Goal: Task Accomplishment & Management: Use online tool/utility

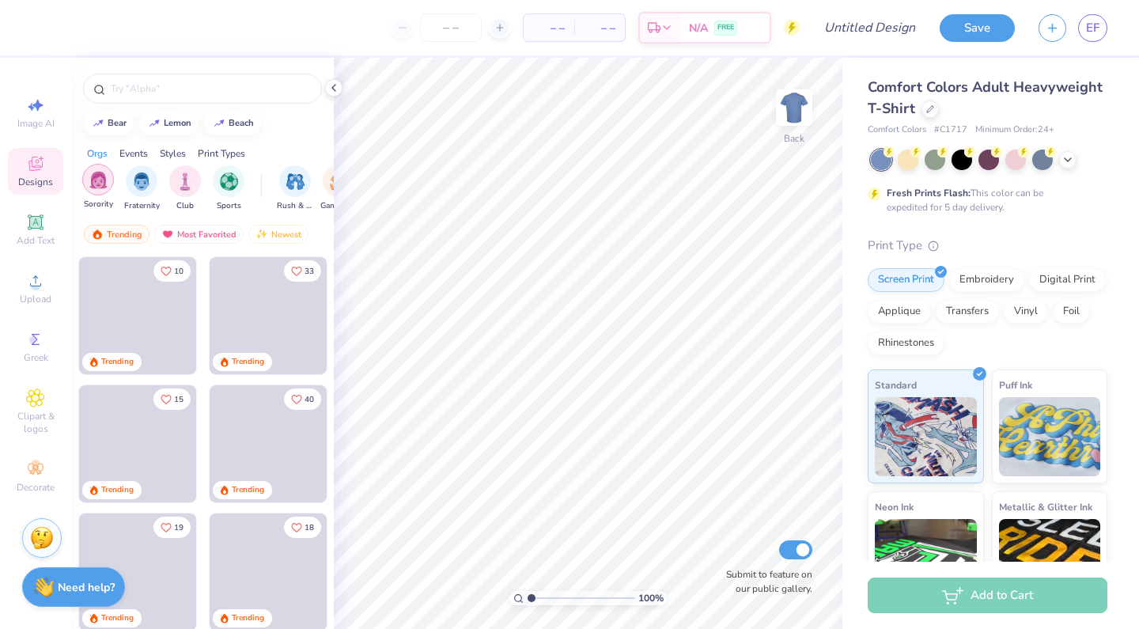
click at [97, 183] on img "filter for Sorority" at bounding box center [98, 180] width 18 height 18
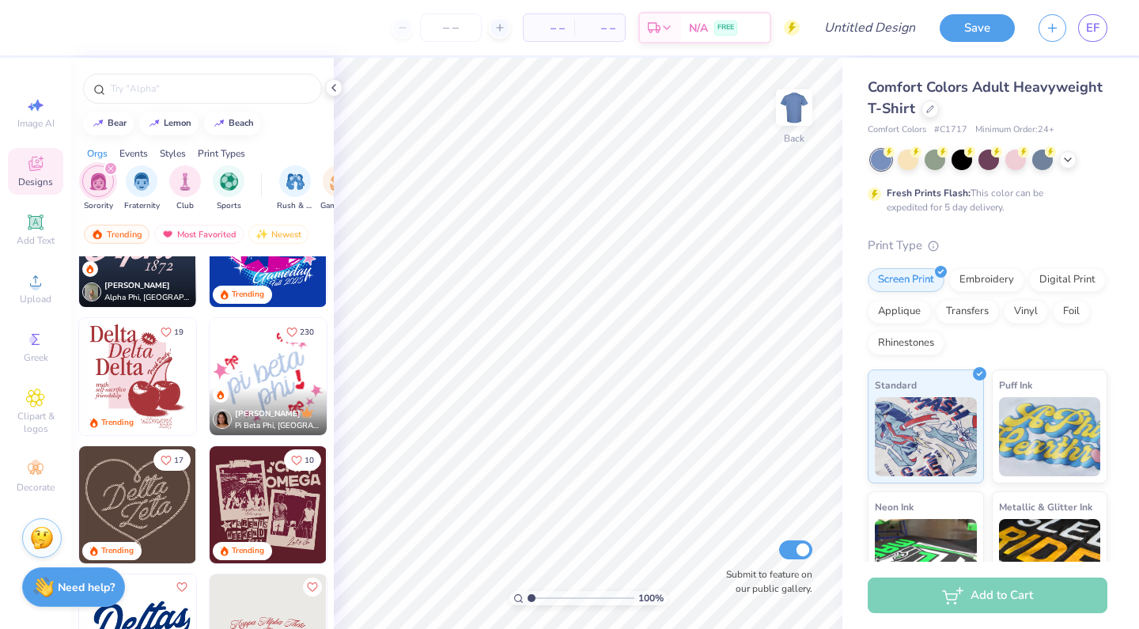
scroll to position [835, 0]
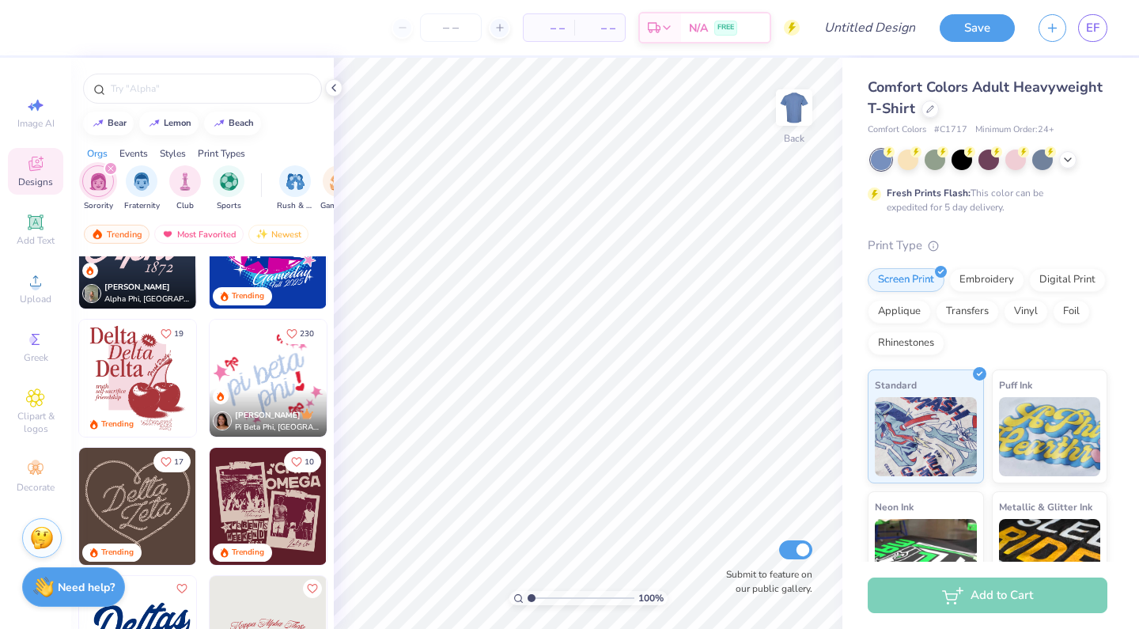
click at [286, 372] on img at bounding box center [268, 378] width 117 height 117
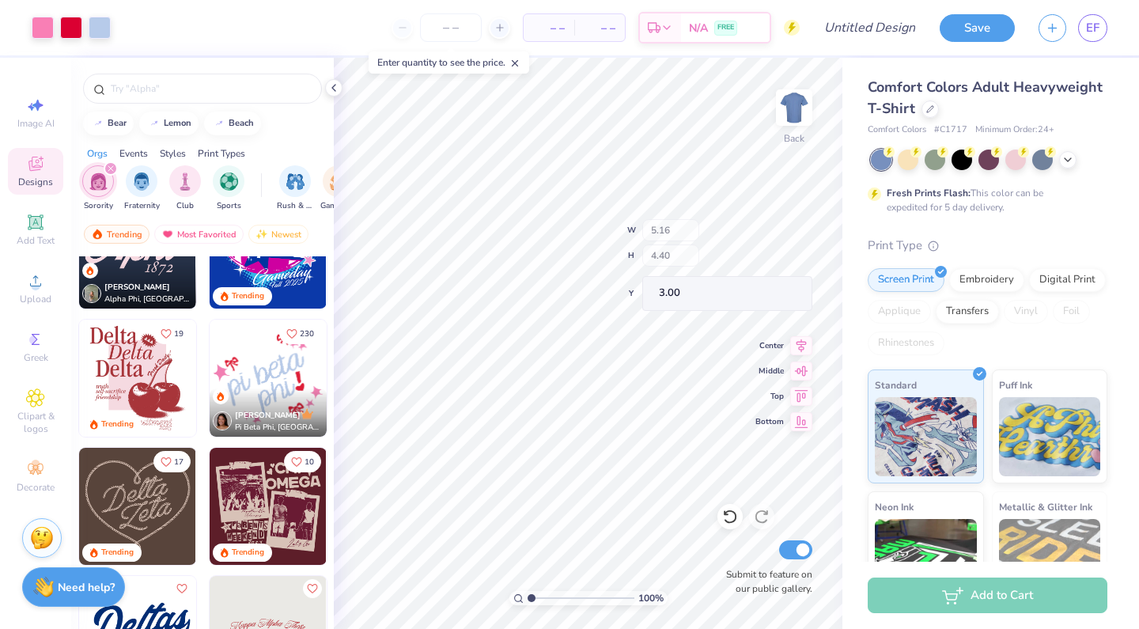
type input "3.60"
type input "2.48"
type input "4.05"
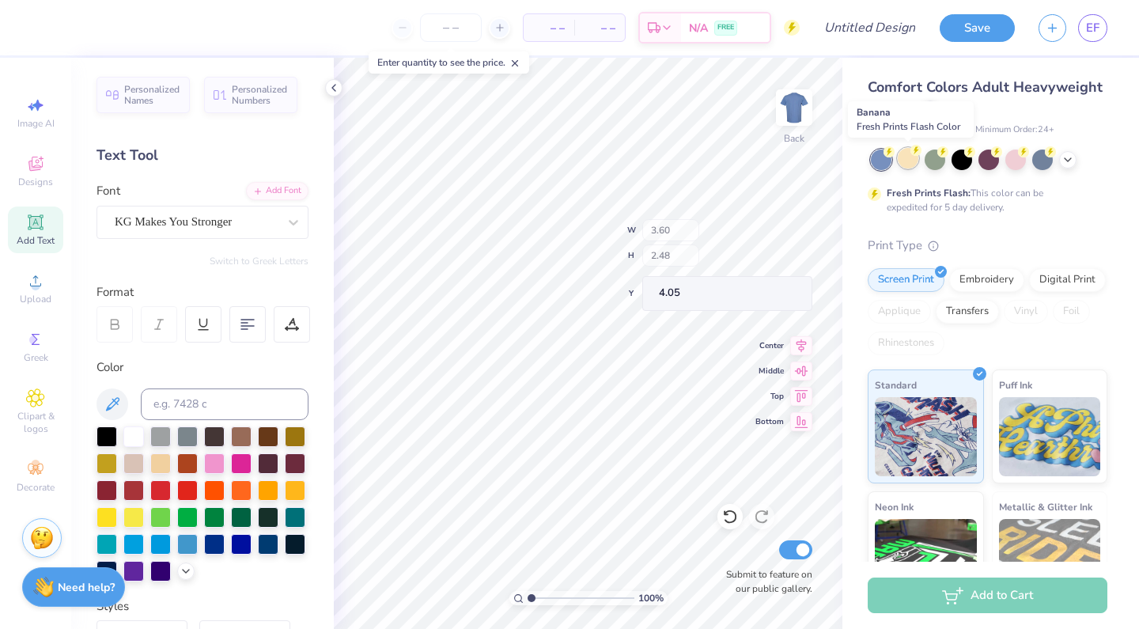
click at [902, 154] on div at bounding box center [908, 158] width 21 height 21
type input "0.64"
type input "0.68"
type input "4.23"
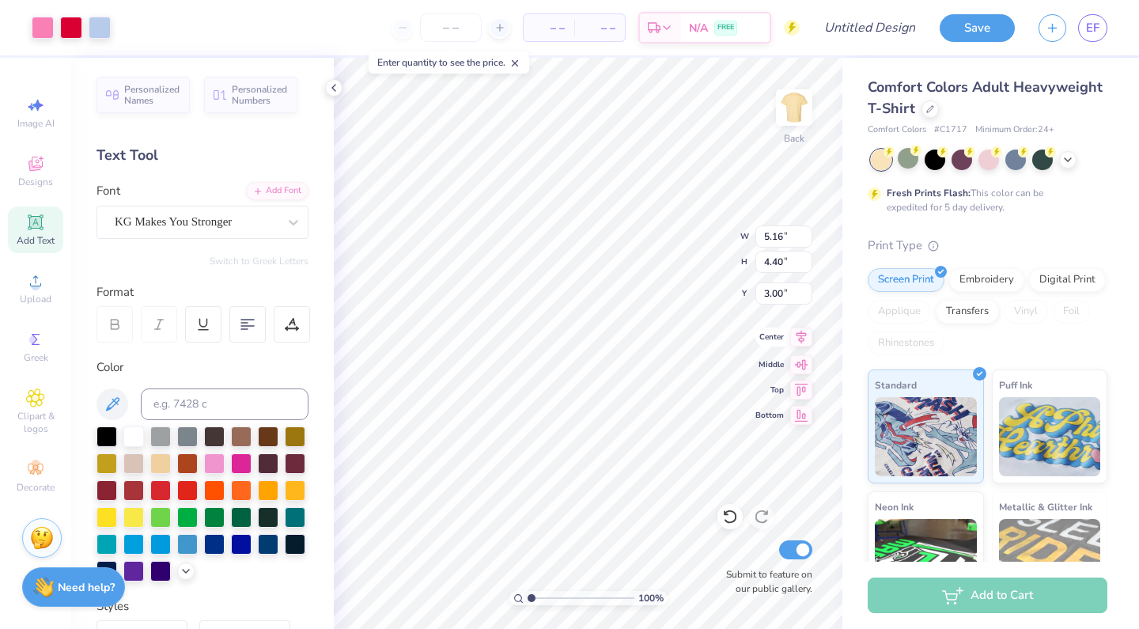
type input "7.14"
type input "6.10"
type input "3.00"
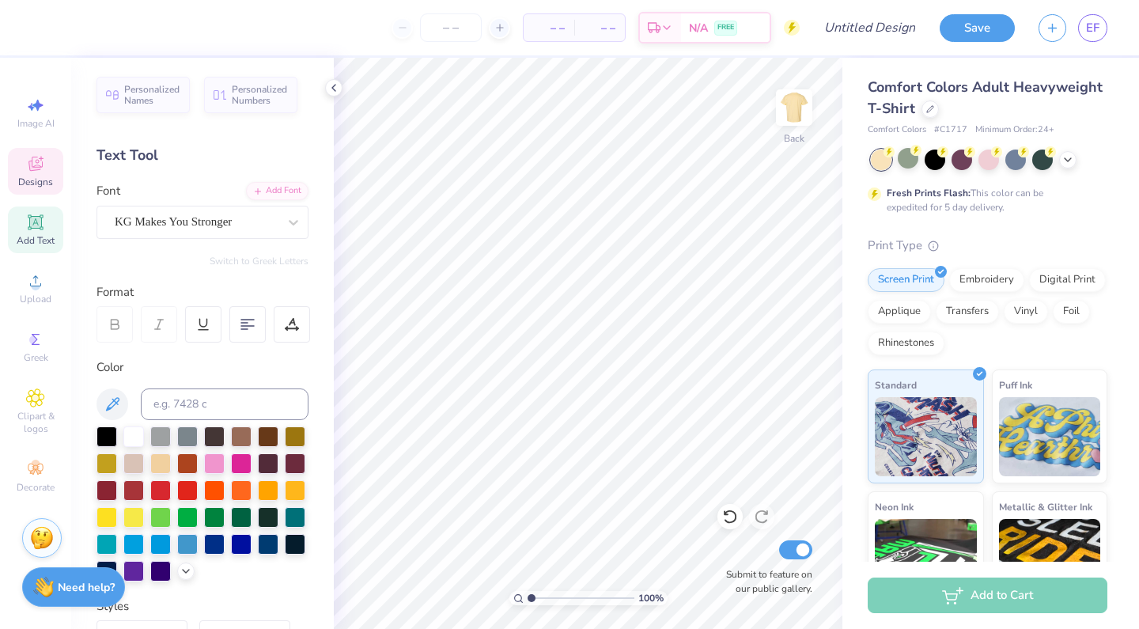
click at [32, 174] on div "Designs" at bounding box center [35, 171] width 55 height 47
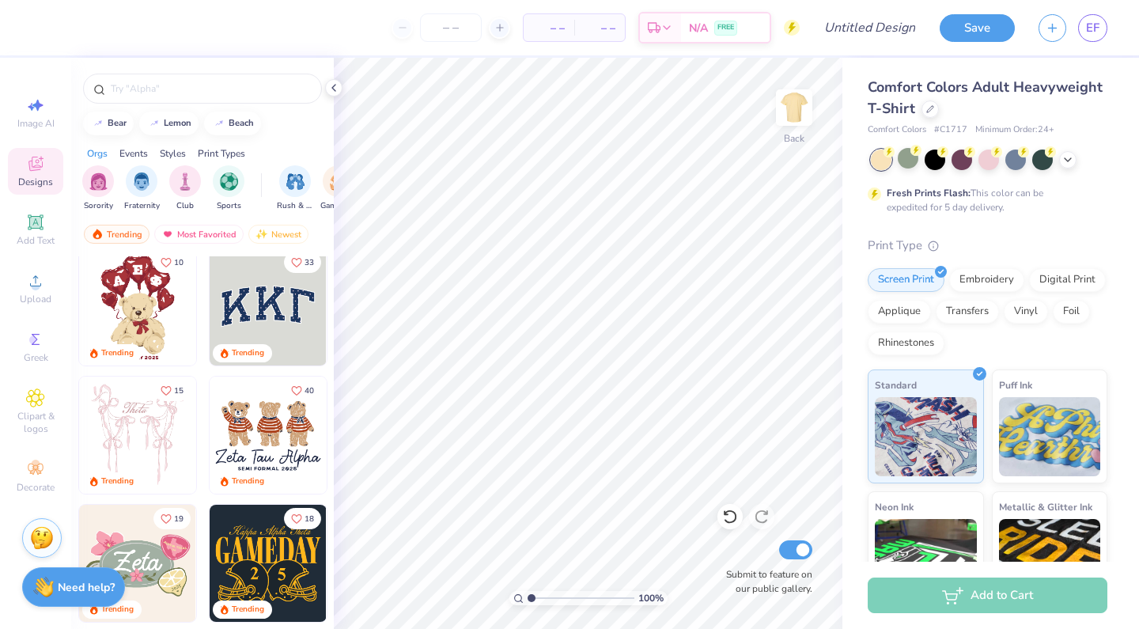
scroll to position [9, 0]
click at [97, 173] on img "filter for Sorority" at bounding box center [98, 180] width 18 height 18
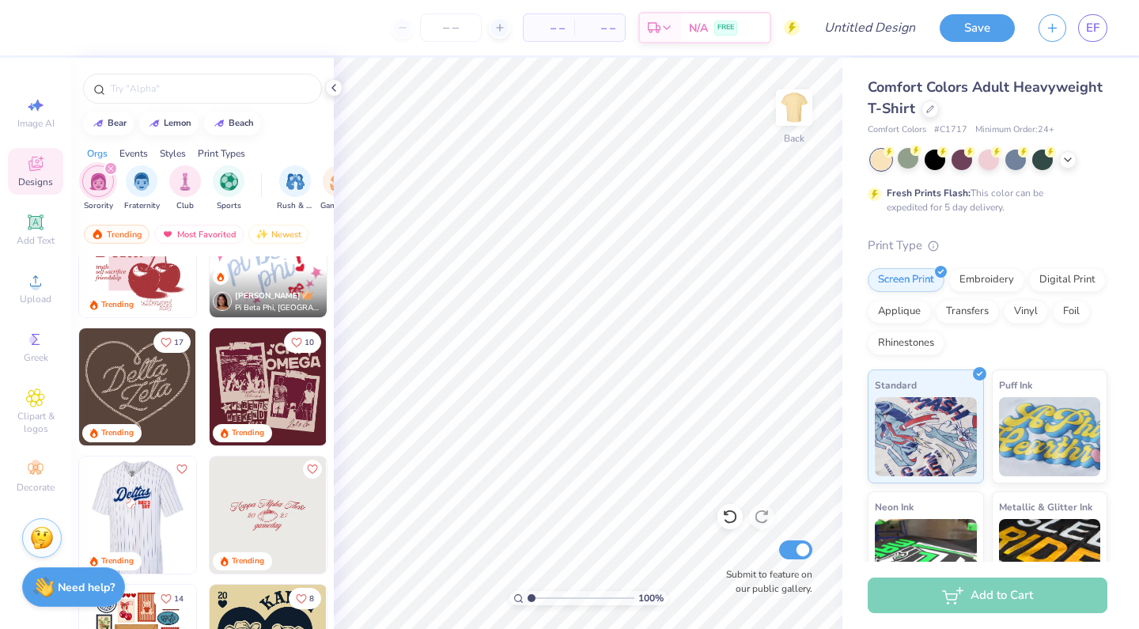
scroll to position [940, 0]
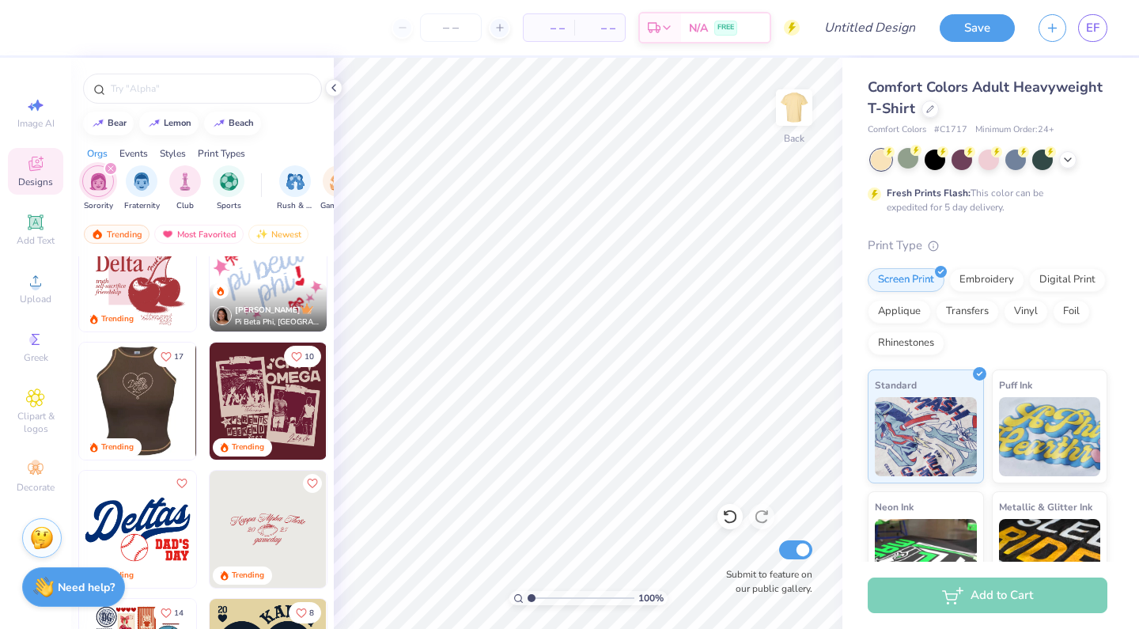
click at [152, 402] on div at bounding box center [137, 401] width 351 height 117
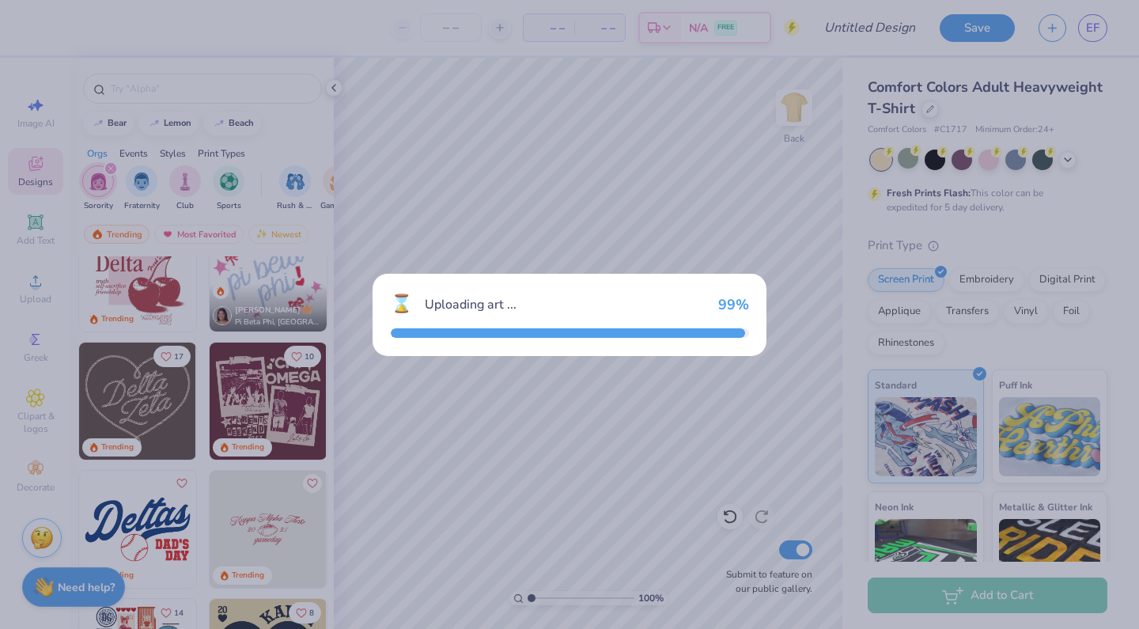
drag, startPoint x: 742, startPoint y: 320, endPoint x: 430, endPoint y: 285, distance: 313.7
click at [741, 320] on div "⌛ Uploading art ... 99 %" at bounding box center [570, 315] width 394 height 82
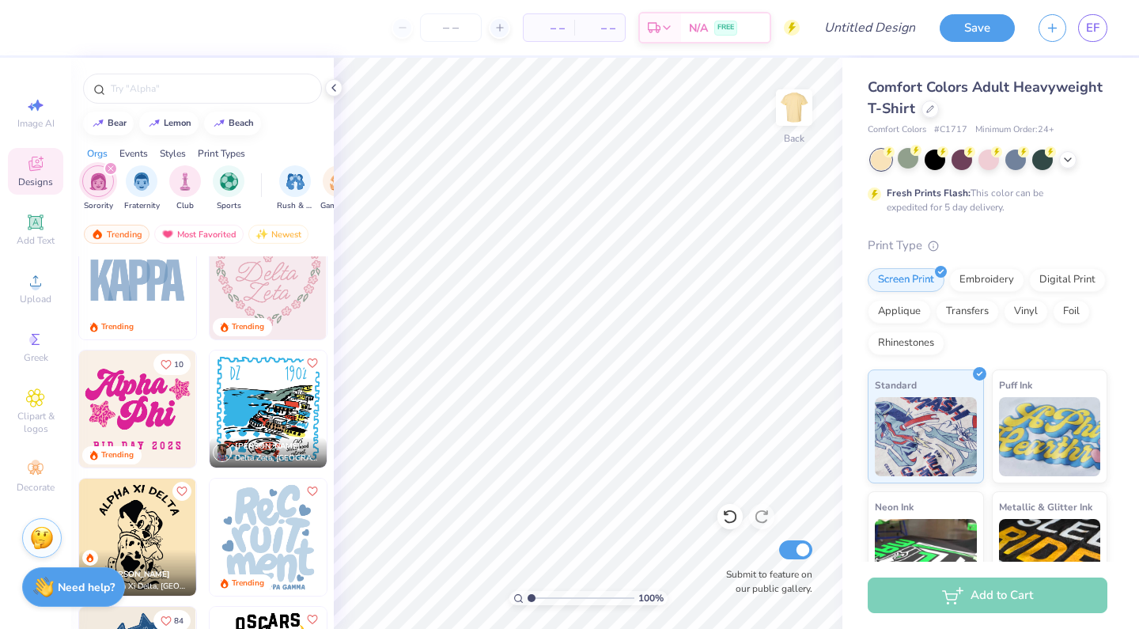
scroll to position [2341, 0]
click at [118, 397] on img at bounding box center [137, 409] width 117 height 117
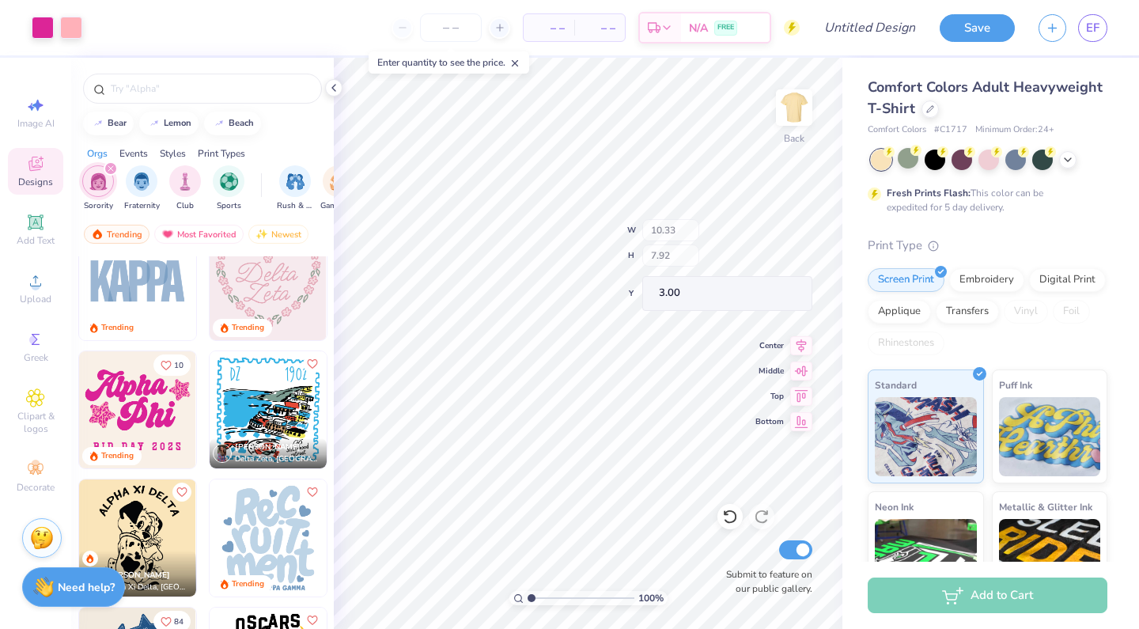
type input "8.15"
type input "3.20"
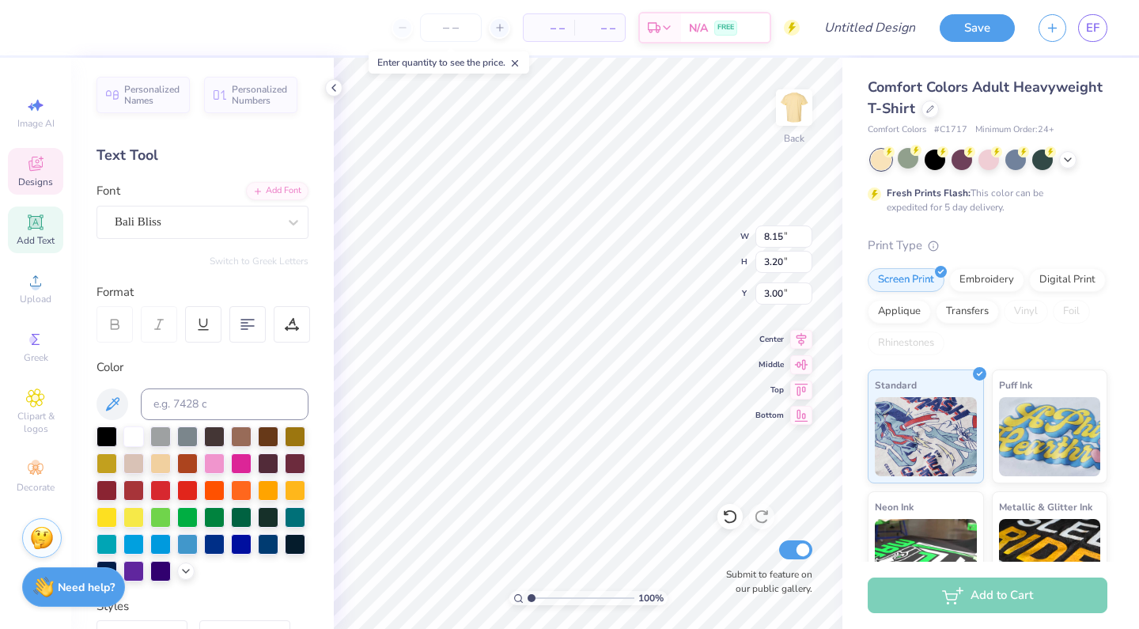
type textarea "Brentwood"
type input "13.11"
type input "2.90"
type input "3.31"
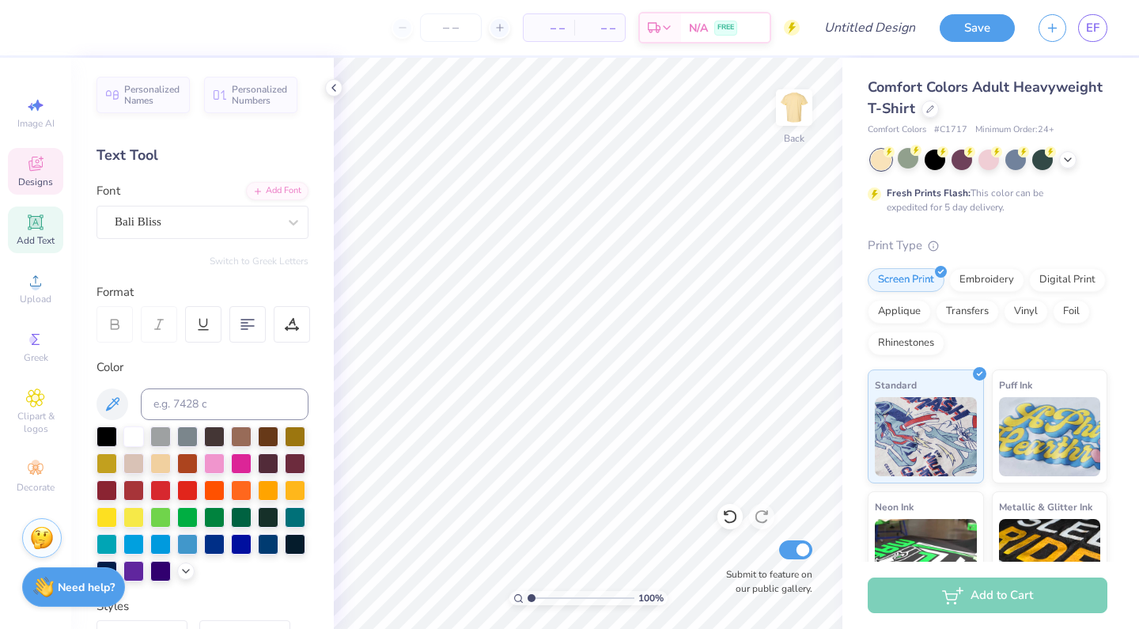
click at [27, 180] on span "Designs" at bounding box center [35, 182] width 35 height 13
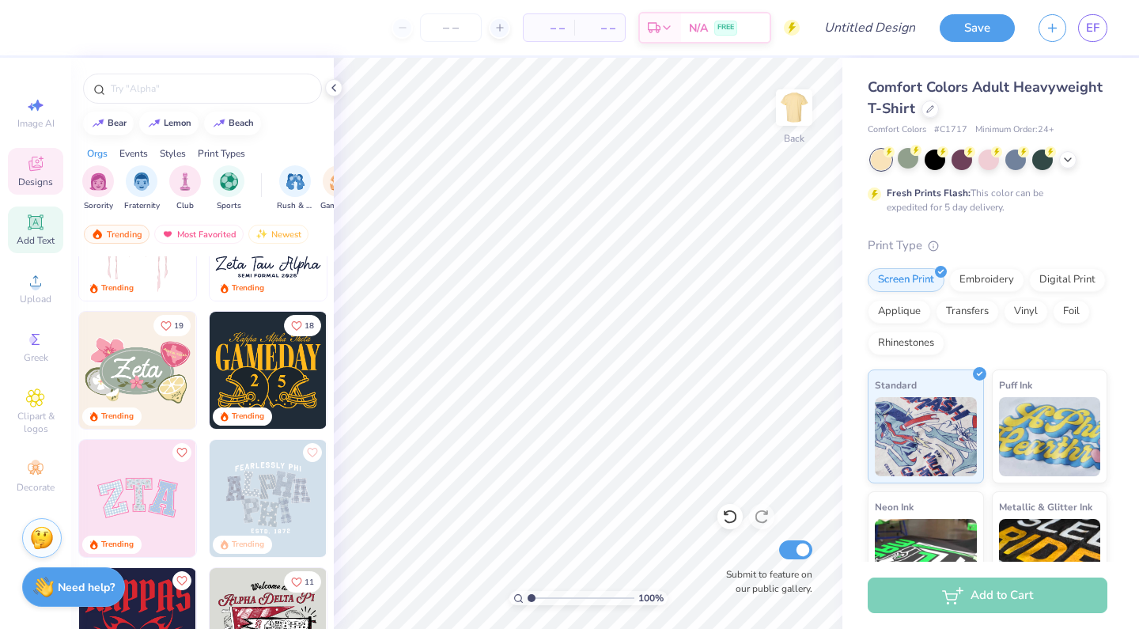
scroll to position [201, 0]
click at [90, 173] on img "filter for Sorority" at bounding box center [98, 180] width 18 height 18
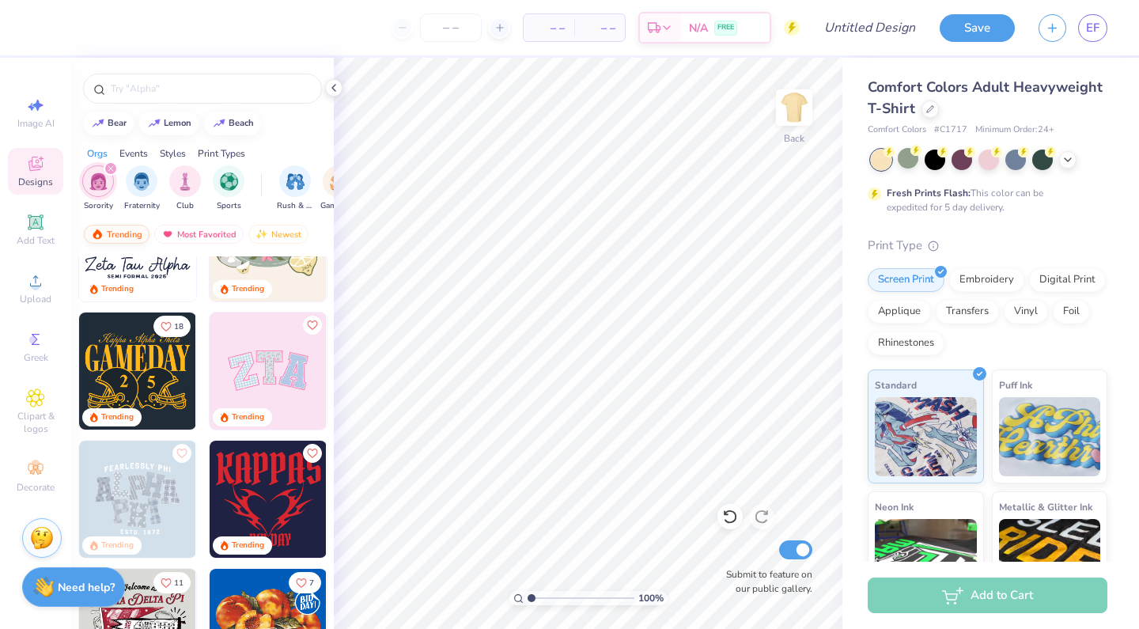
scroll to position [810, 0]
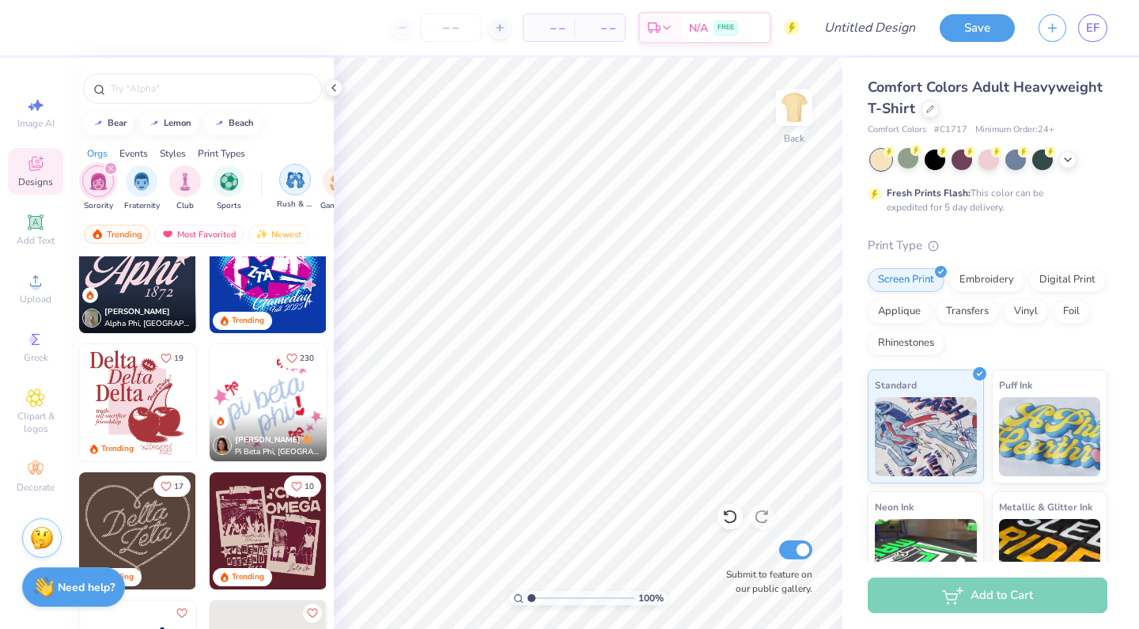
click at [304, 188] on img "filter for Rush & Bid" at bounding box center [295, 180] width 18 height 18
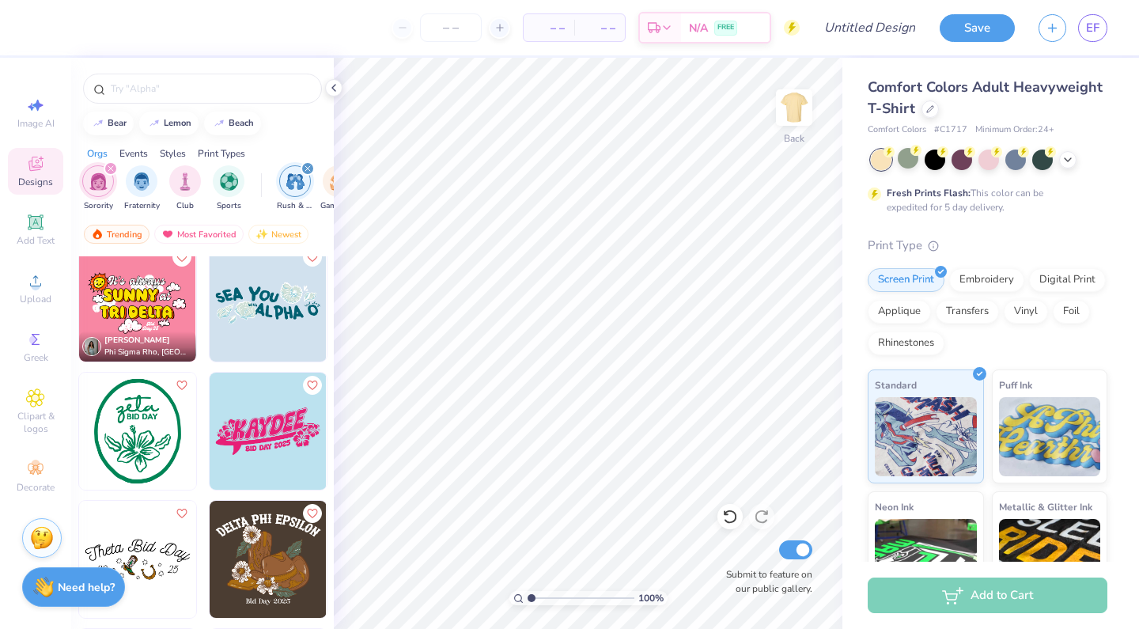
scroll to position [1298, 0]
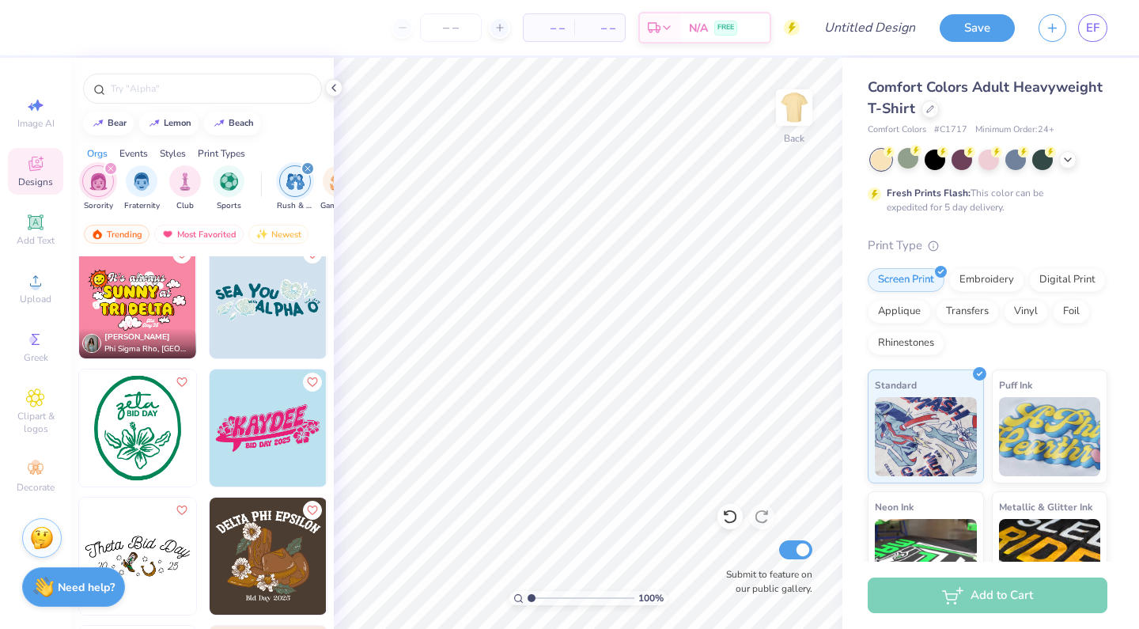
click at [147, 527] on img at bounding box center [137, 556] width 117 height 117
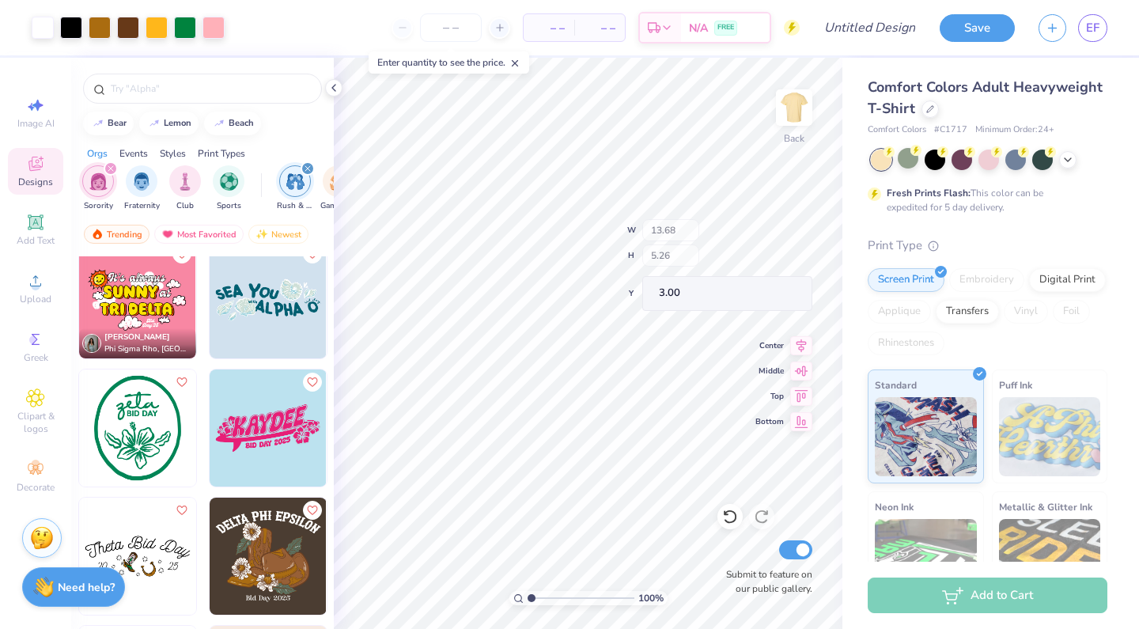
type input "2.95"
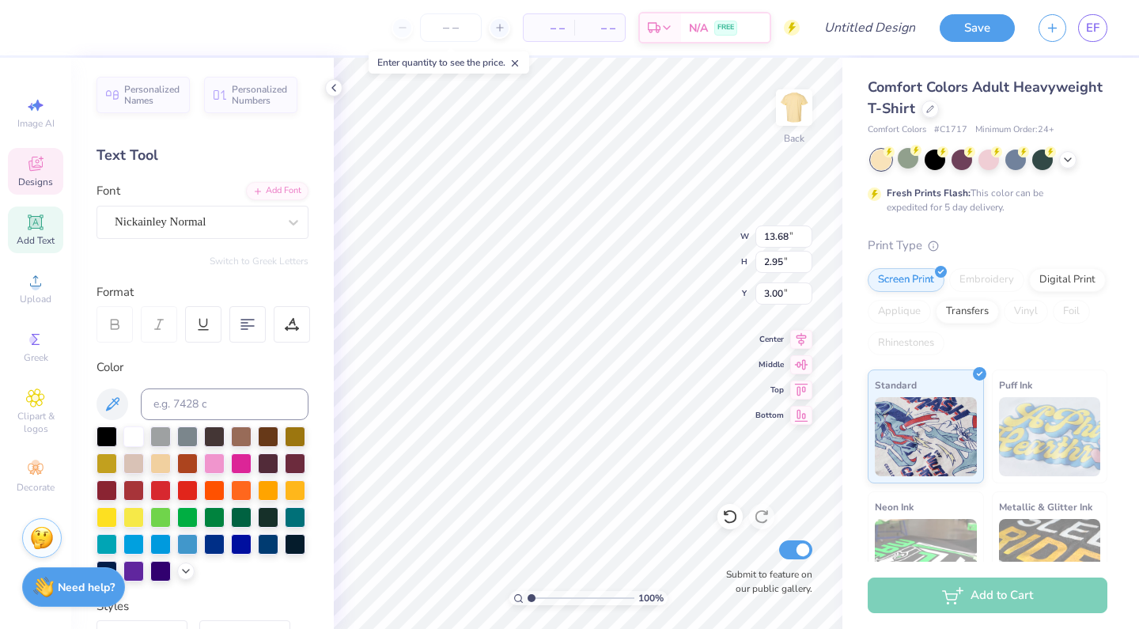
scroll to position [0, 4]
type textarea "Bgc Rush Week"
type input "13.18"
type input "4.32"
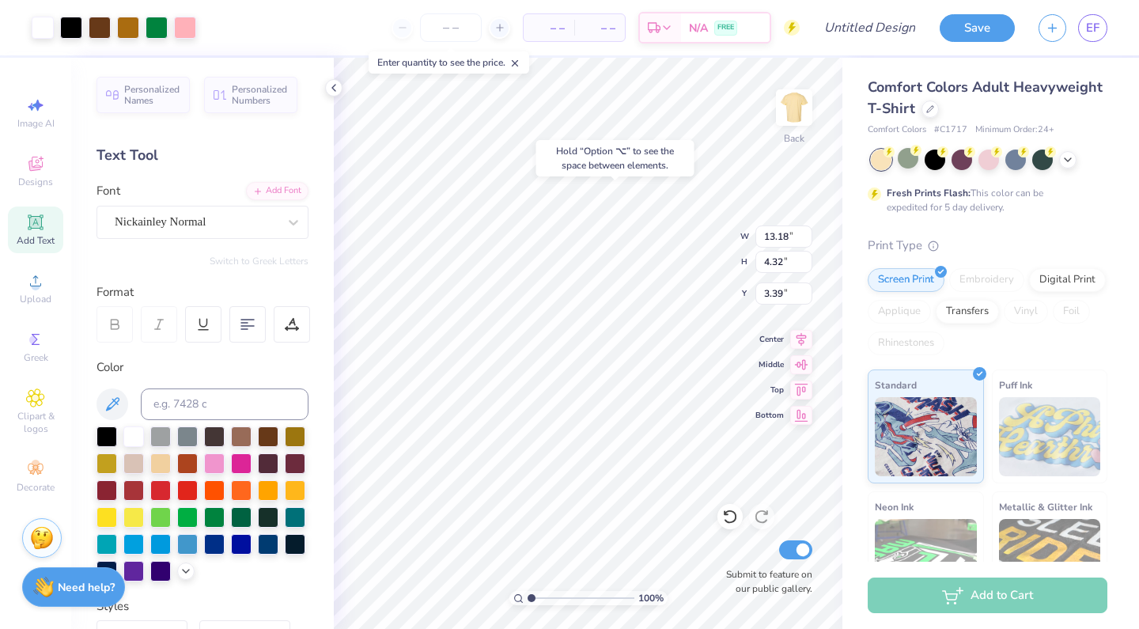
type input "3.43"
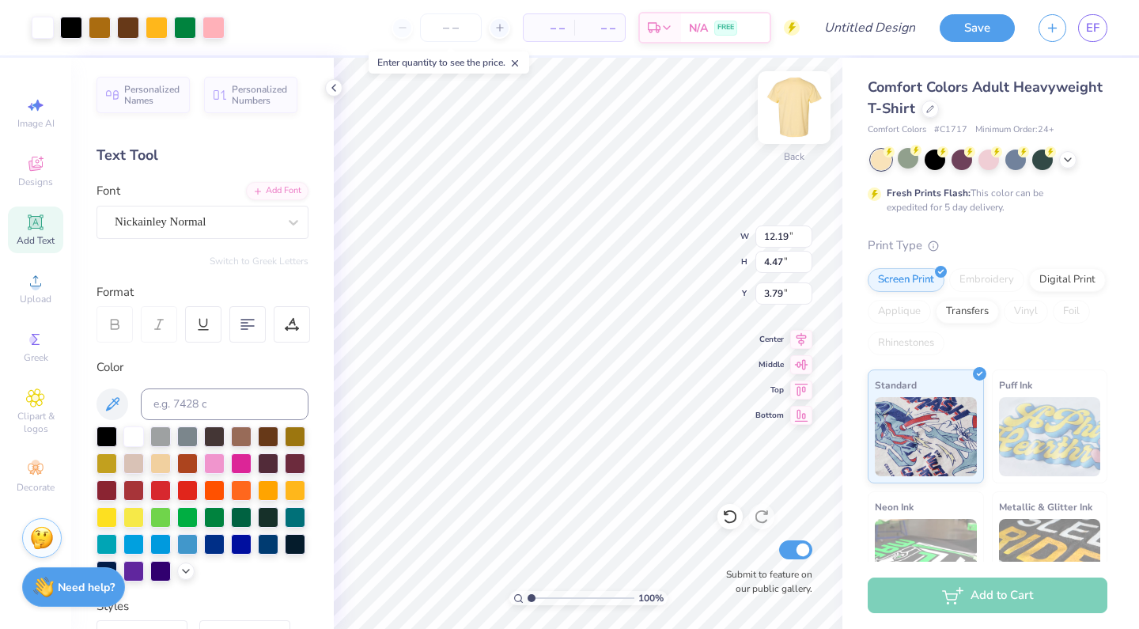
click at [781, 119] on img at bounding box center [794, 107] width 63 height 63
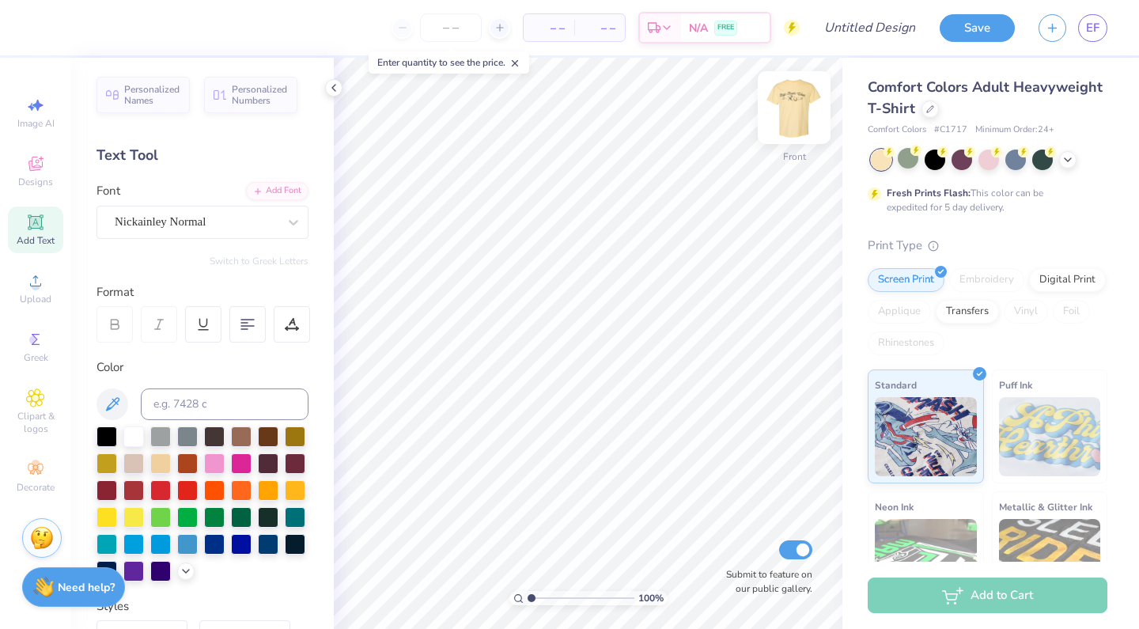
click at [800, 103] on img at bounding box center [794, 107] width 63 height 63
click at [802, 111] on img at bounding box center [794, 107] width 63 height 63
click at [789, 99] on img at bounding box center [794, 107] width 63 height 63
click at [68, 28] on div at bounding box center [71, 26] width 22 height 22
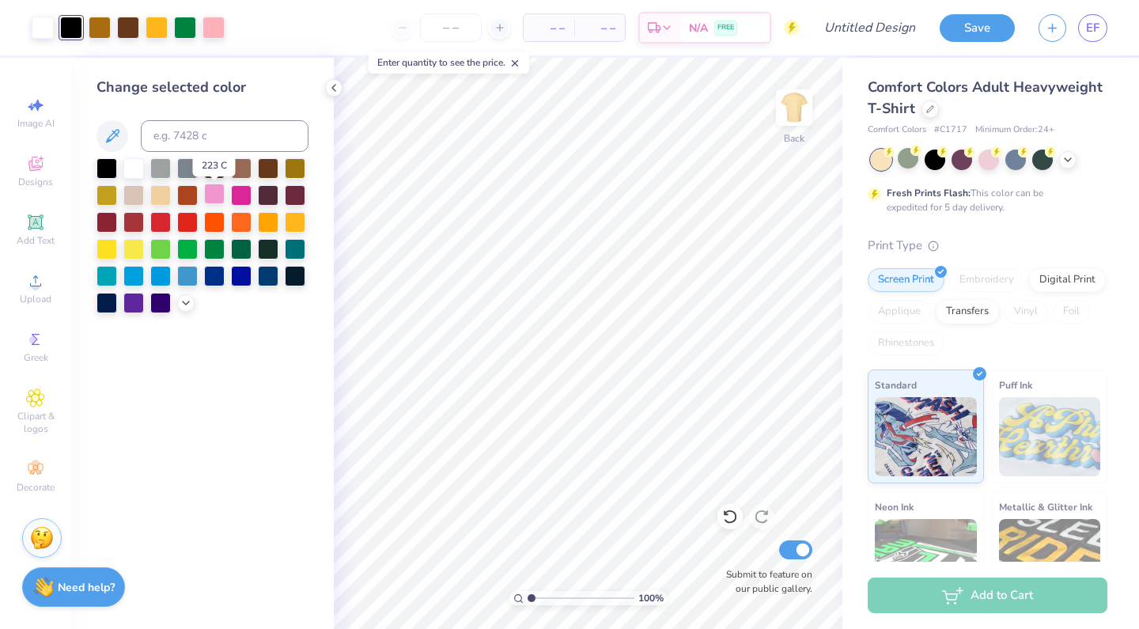
click at [214, 199] on div at bounding box center [214, 194] width 21 height 21
click at [245, 195] on div at bounding box center [241, 194] width 21 height 21
click at [187, 304] on icon at bounding box center [186, 301] width 13 height 13
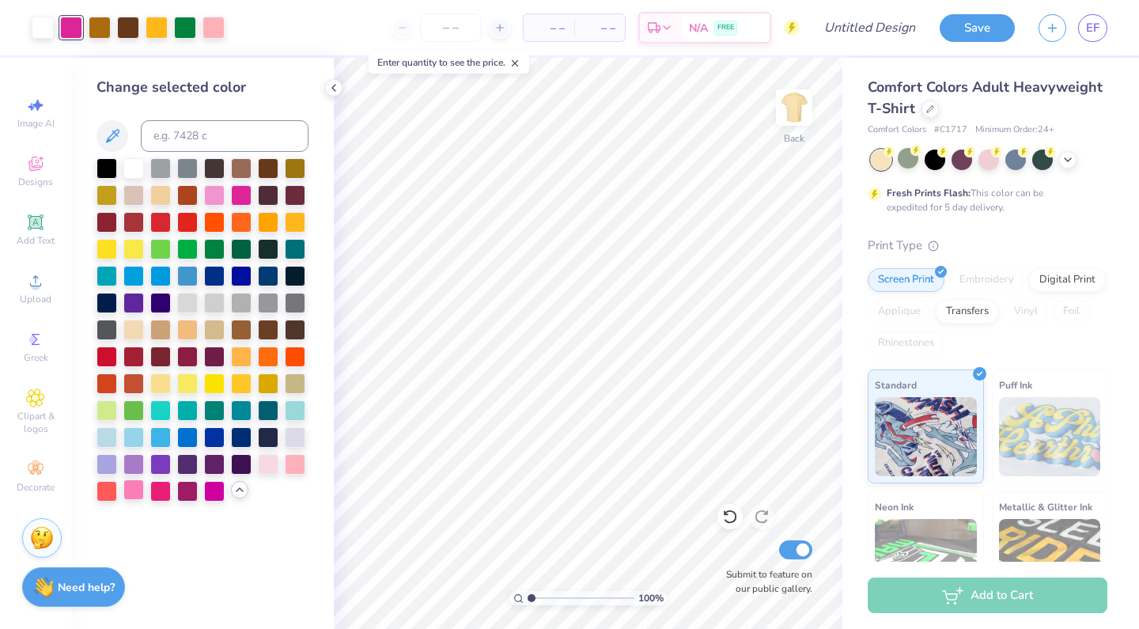
click at [136, 491] on div at bounding box center [133, 490] width 21 height 21
click at [301, 470] on div at bounding box center [295, 463] width 21 height 21
click at [161, 494] on div at bounding box center [160, 490] width 21 height 21
click at [138, 491] on div at bounding box center [133, 490] width 21 height 21
click at [1071, 162] on icon at bounding box center [1068, 158] width 13 height 13
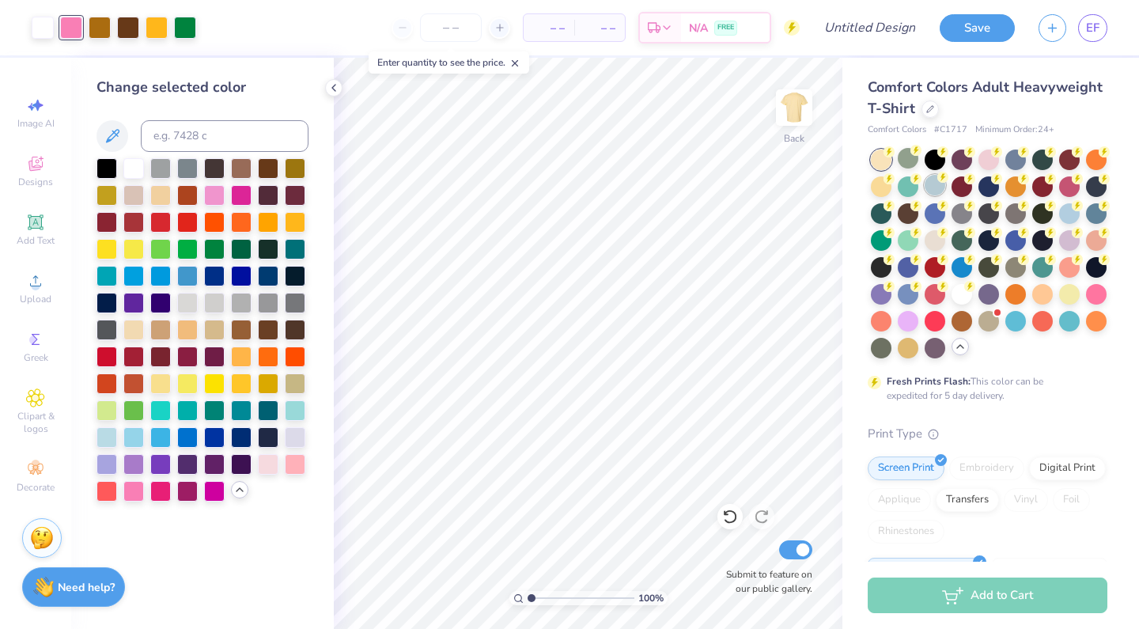
click at [929, 191] on div at bounding box center [935, 185] width 21 height 21
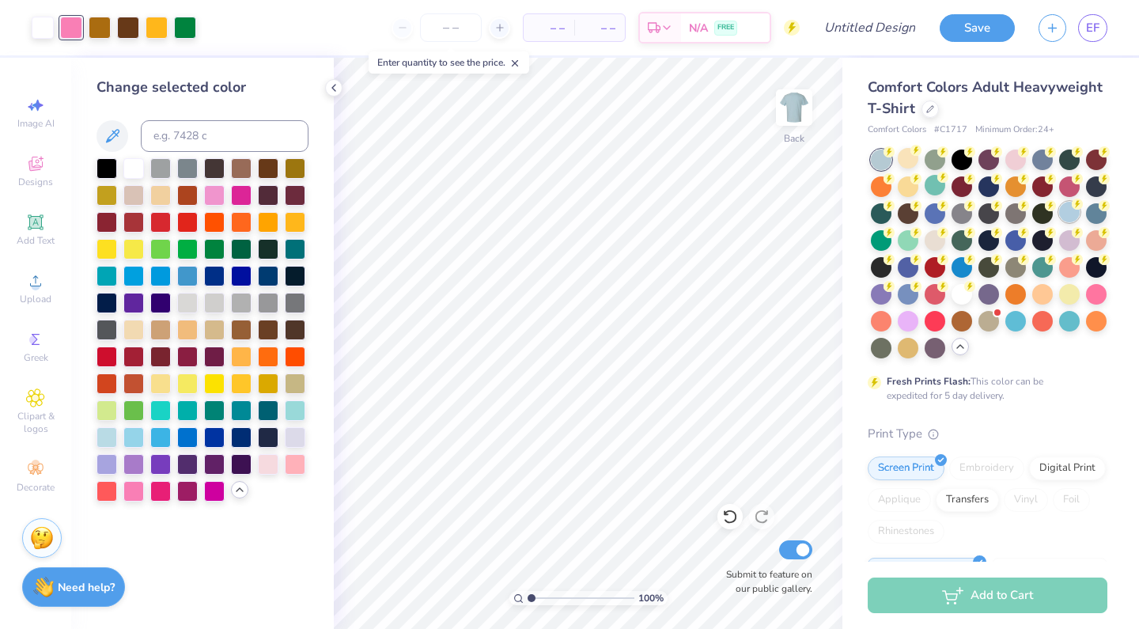
click at [1066, 216] on div at bounding box center [1069, 212] width 21 height 21
click at [1065, 216] on div at bounding box center [1069, 212] width 21 height 21
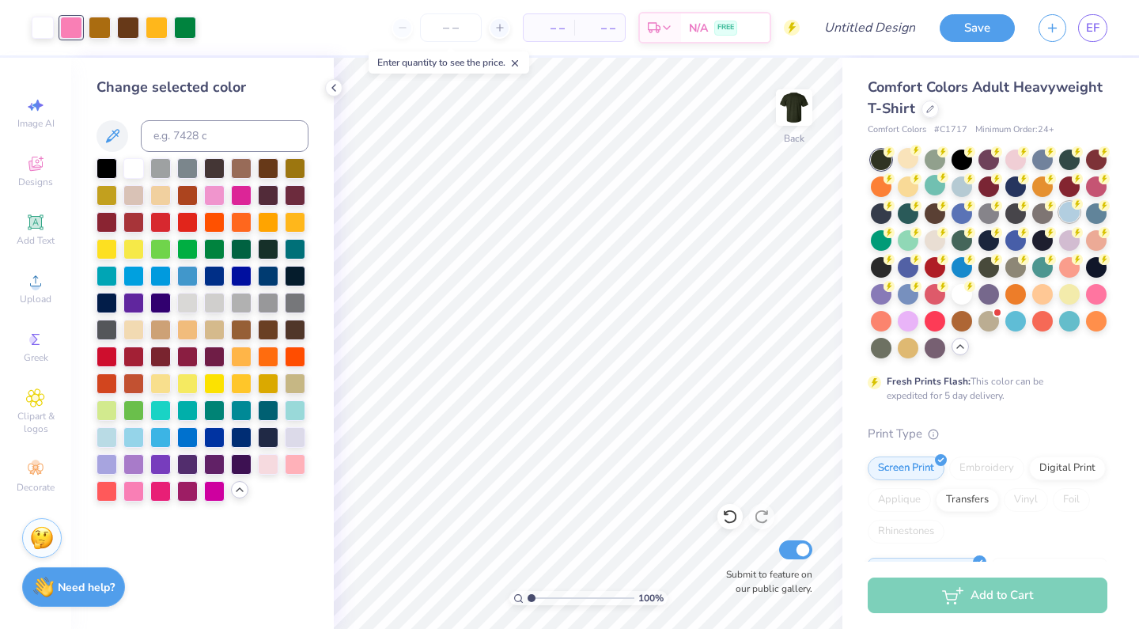
click at [1064, 217] on div at bounding box center [1069, 212] width 21 height 21
drag, startPoint x: 1064, startPoint y: 217, endPoint x: 984, endPoint y: 119, distance: 125.9
click at [1064, 217] on div at bounding box center [1069, 212] width 21 height 21
click at [728, 525] on div at bounding box center [730, 516] width 25 height 25
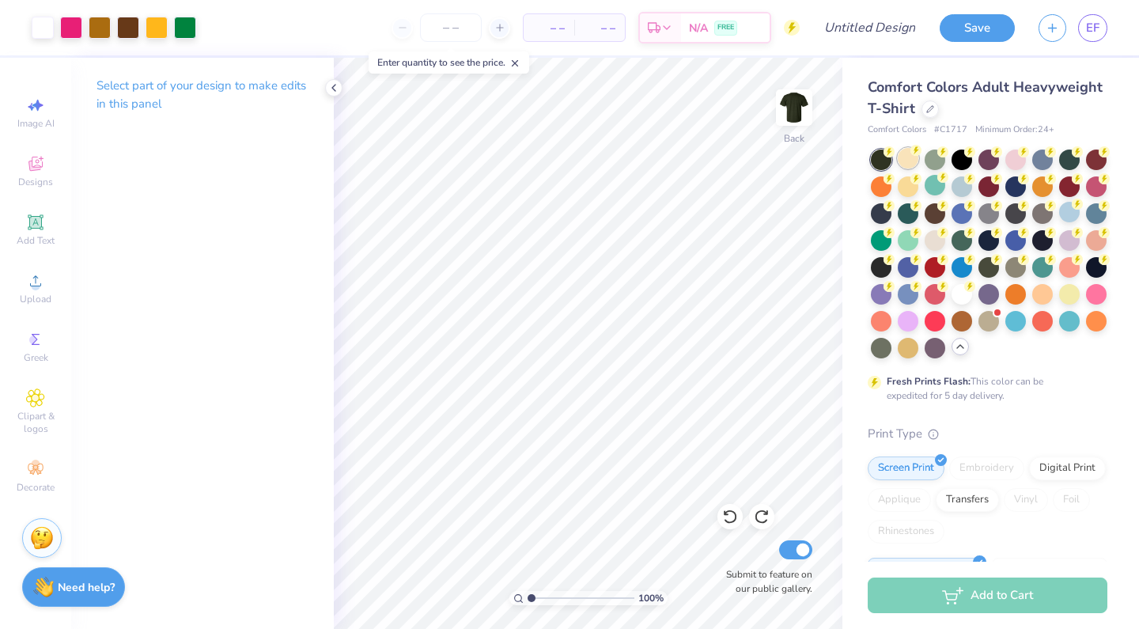
click at [904, 165] on div at bounding box center [908, 158] width 21 height 21
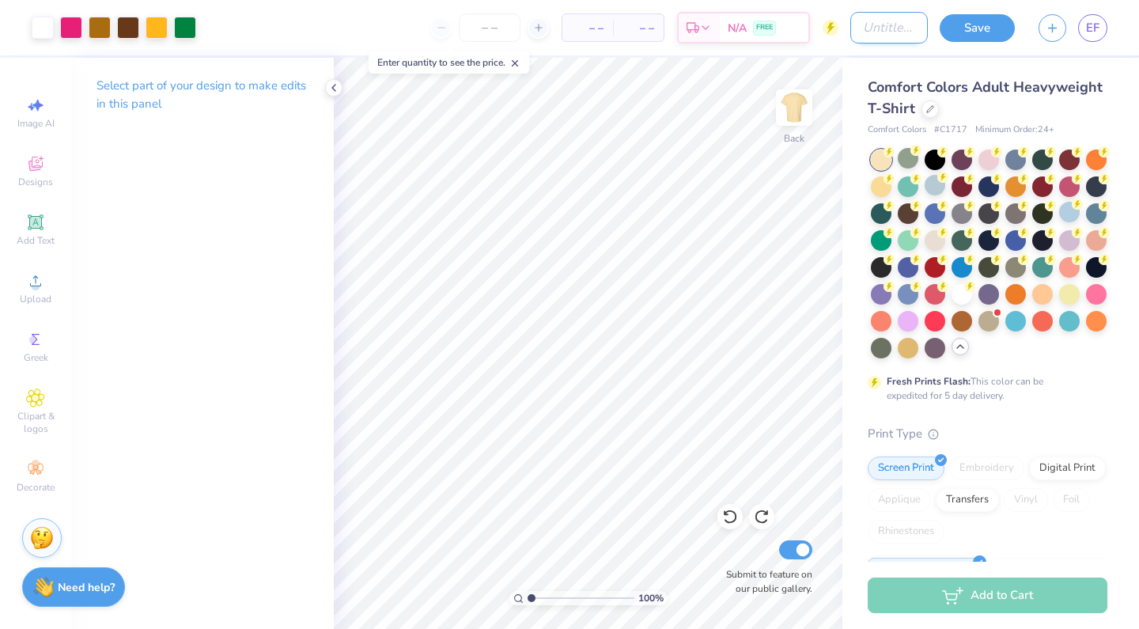
click at [866, 28] on input "Design Title" at bounding box center [890, 28] width 78 height 32
type input "n"
type input "new"
click at [938, 40] on div "Art colors – – Per Item – – Total Est. Delivery N/A FREE Design Title new Save …" at bounding box center [569, 27] width 1139 height 55
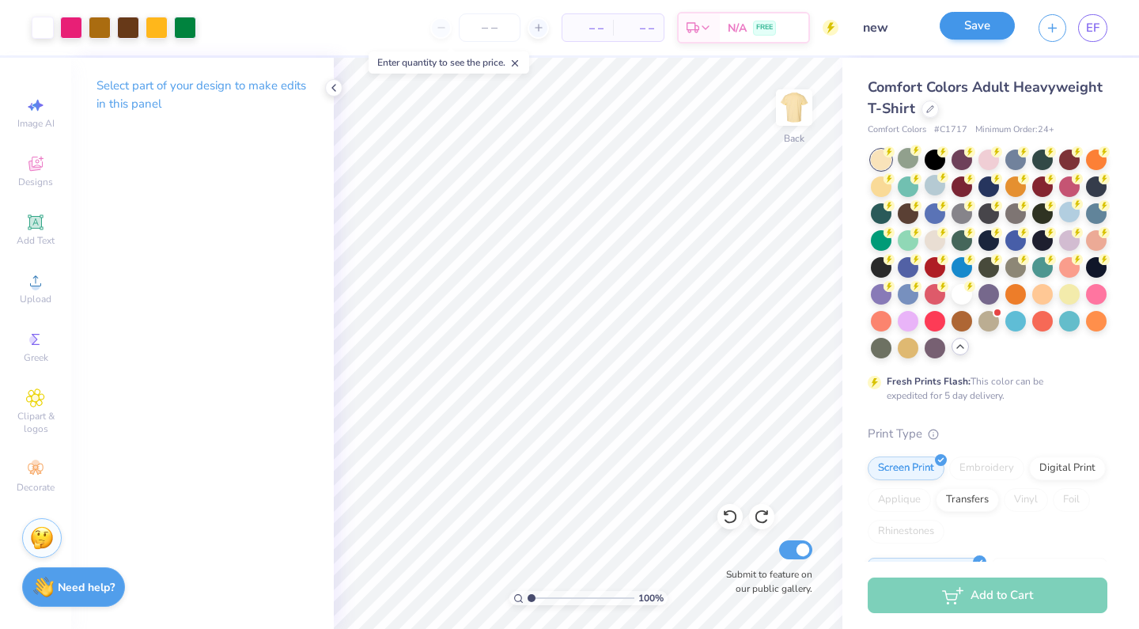
click at [955, 39] on button "Save" at bounding box center [977, 26] width 75 height 28
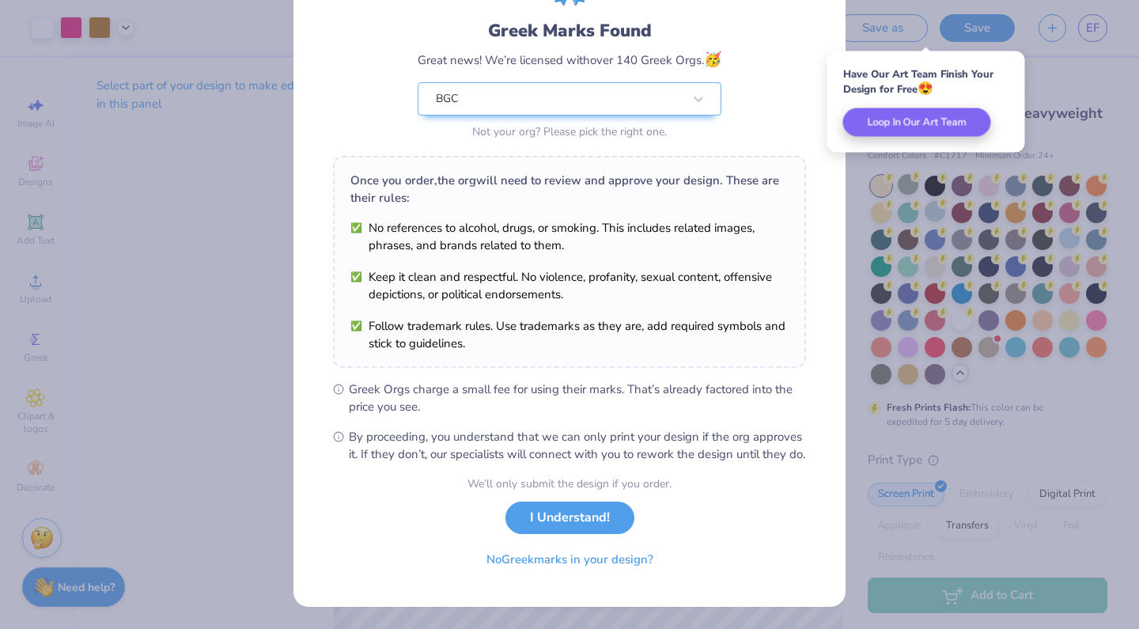
scroll to position [112, 0]
click at [569, 536] on div "We’ll only submit the design if you order. I Understand! No Greek marks in your…" at bounding box center [570, 526] width 204 height 100
click at [570, 519] on button "I Understand!" at bounding box center [570, 514] width 129 height 32
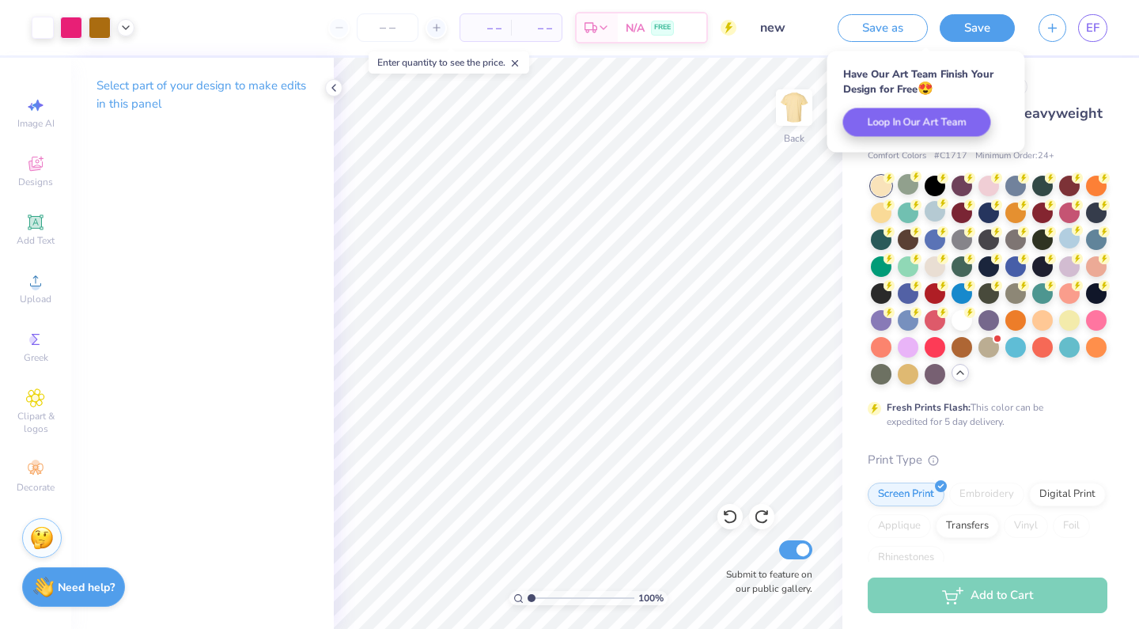
scroll to position [0, 0]
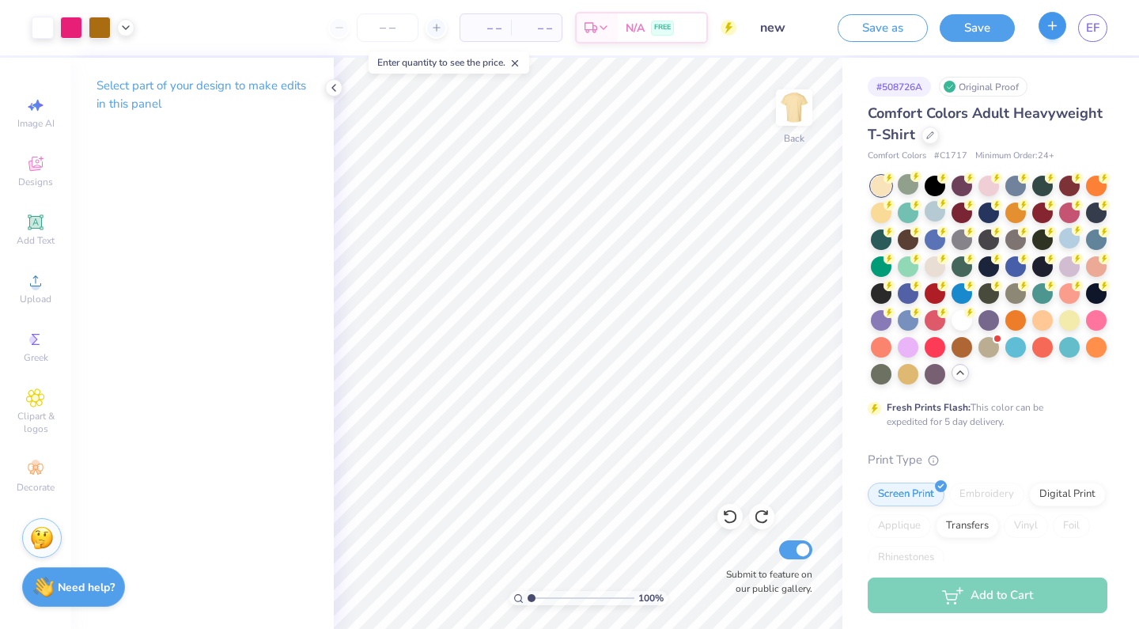
click at [1047, 25] on icon "button" at bounding box center [1052, 25] width 13 height 13
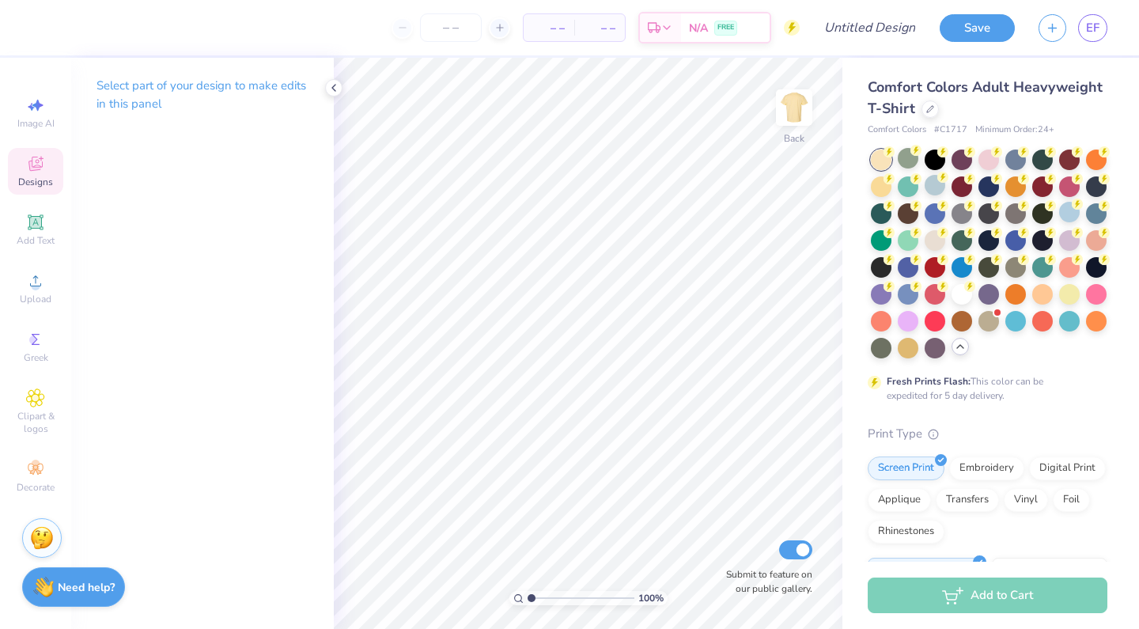
click at [35, 178] on span "Designs" at bounding box center [35, 182] width 35 height 13
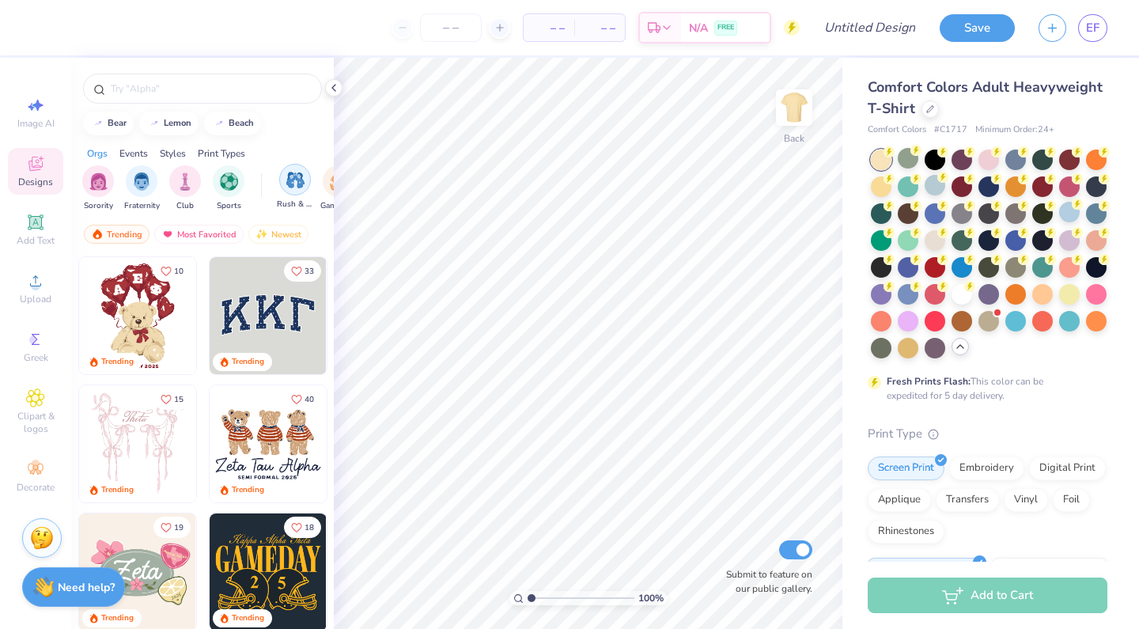
click at [292, 188] on img "filter for Rush & Bid" at bounding box center [295, 180] width 18 height 18
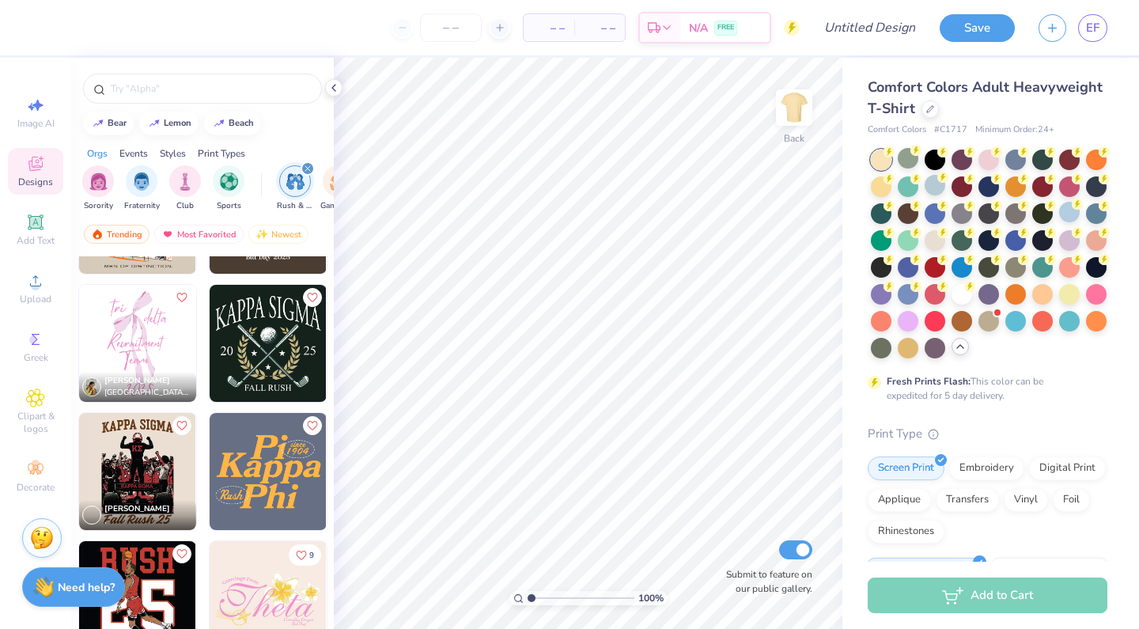
scroll to position [3048, 0]
click at [164, 343] on img at bounding box center [137, 344] width 117 height 117
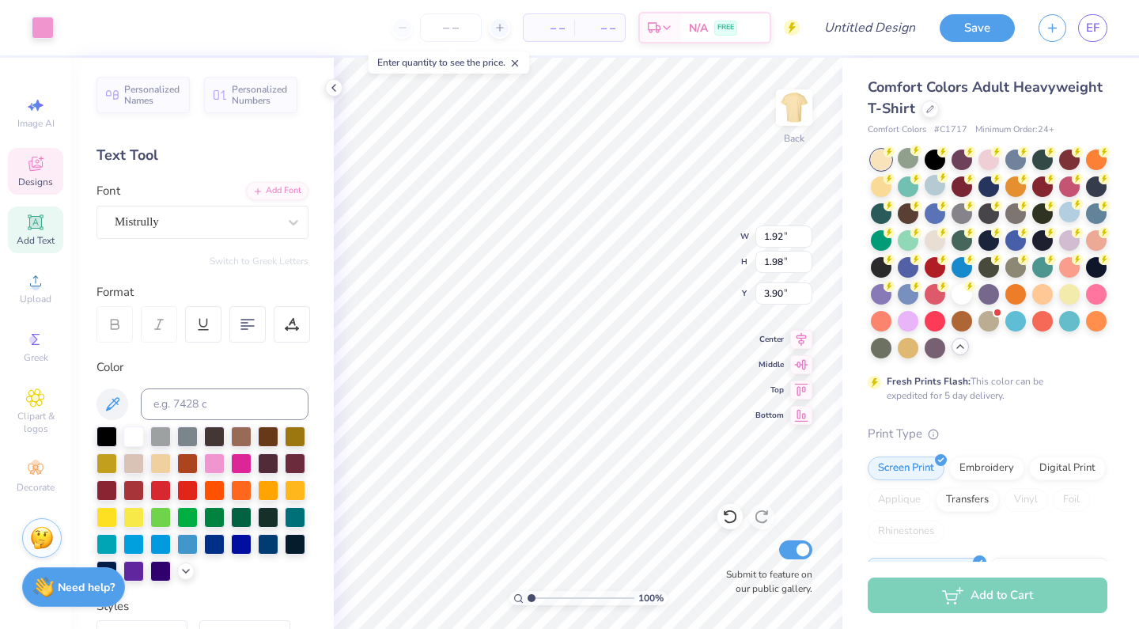
type input "1.92"
type input "1.98"
type input "3.90"
type textarea "B"
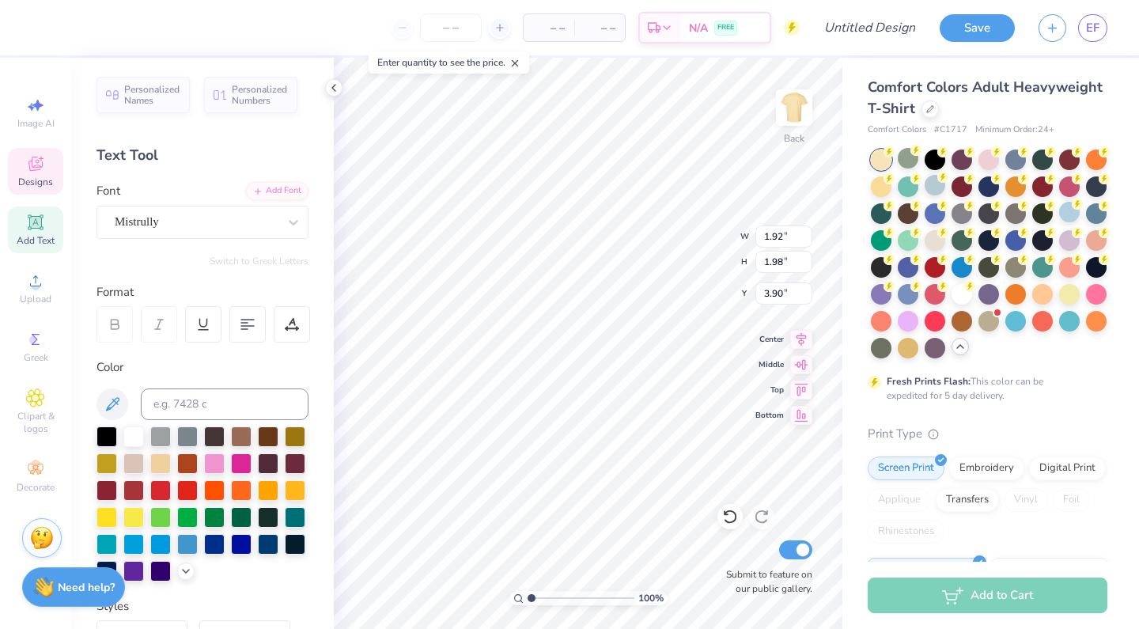
type textarea "Brentwood"
type input "4.98"
type input "1.93"
type input "3.97"
type input "2.55"
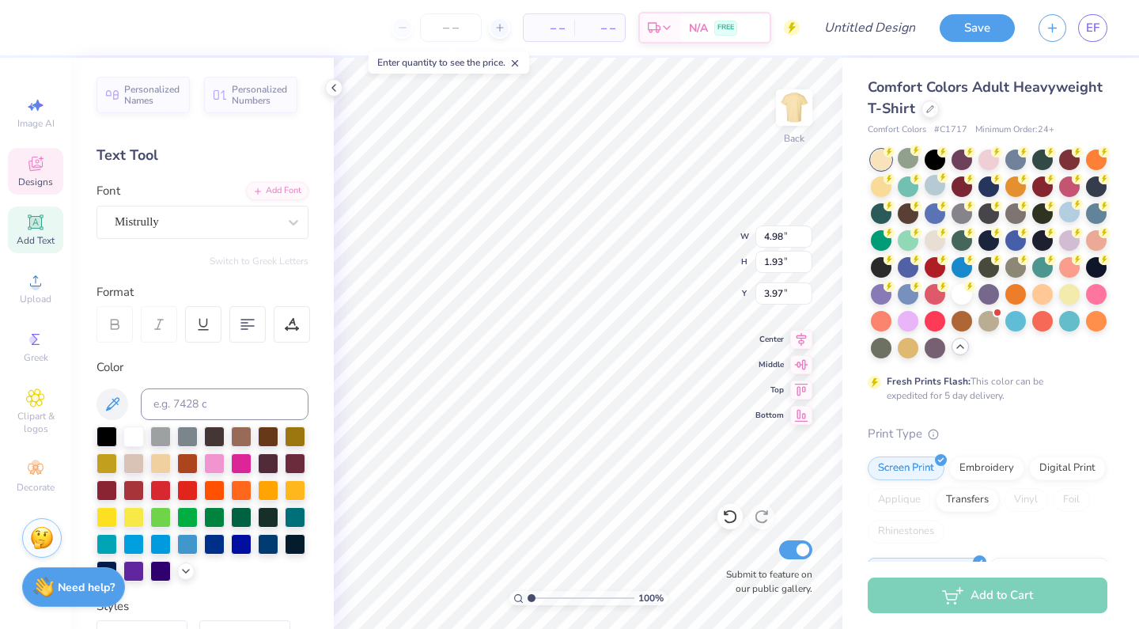
type input "2.01"
type input "4.89"
type textarea "Girls"
type input "2.90"
type input "1.78"
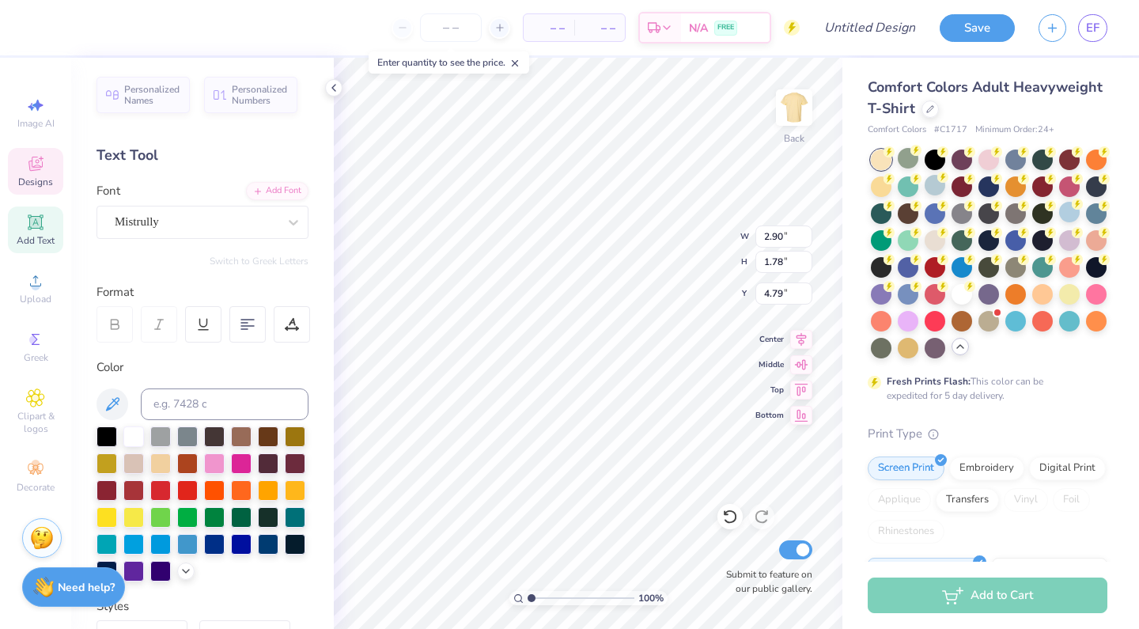
type input "4.93"
type input "6.87"
type input "2.24"
type input "7.52"
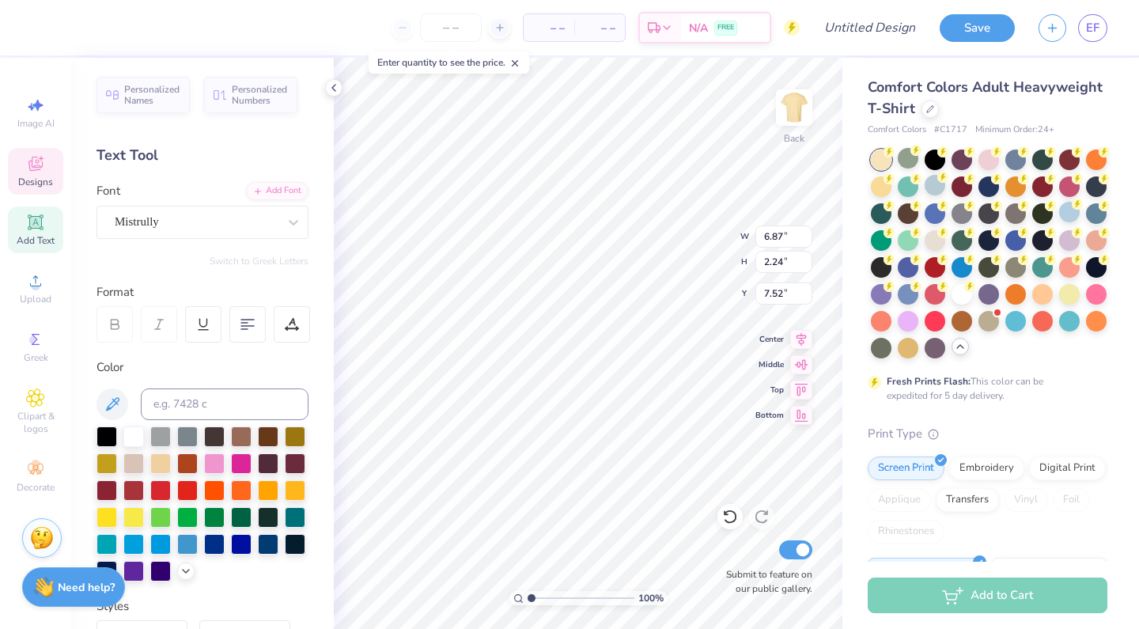
type textarea "Cotillion"
type input "3.35"
type input "2.33"
type input "9.64"
type textarea "rush week"
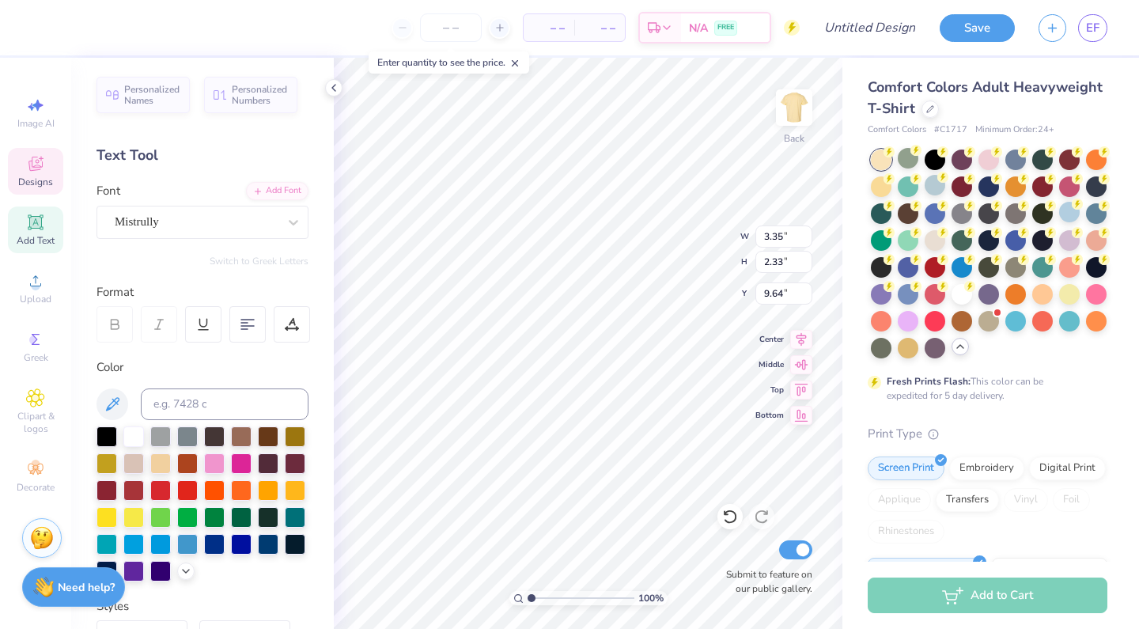
scroll to position [0, 2]
type input "9.93"
click at [333, 419] on div "Personalized Names Personalized Numbers Text Tool Add Font Font Mistrully Switc…" at bounding box center [202, 343] width 263 height 571
type input "13.83"
type textarea "Rush"
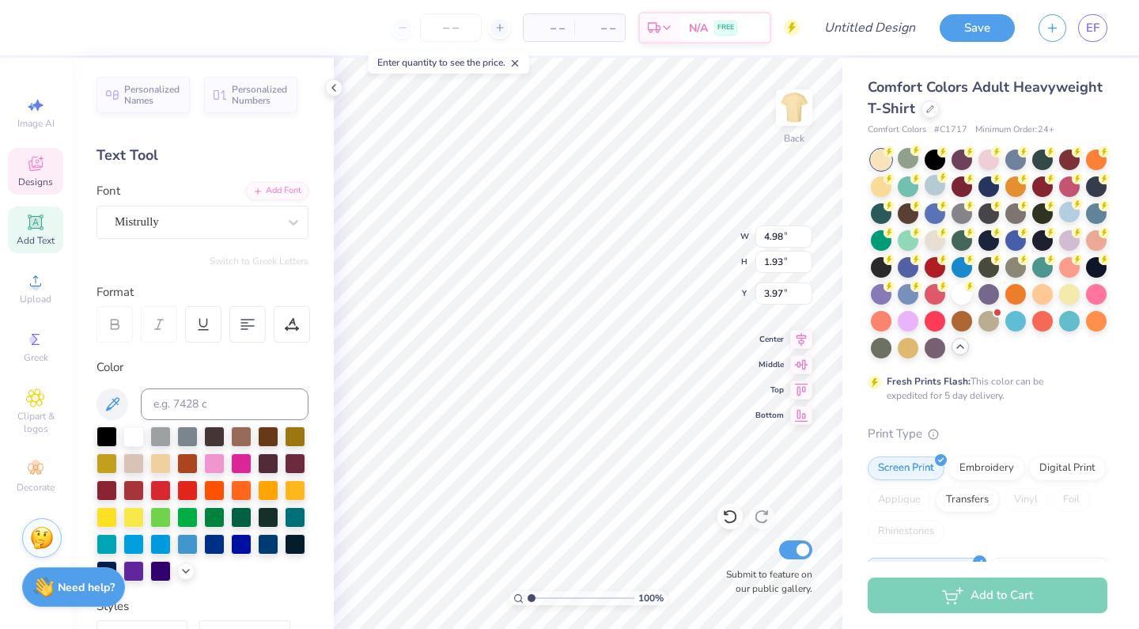
type input "2.90"
type input "1.78"
type input "4.93"
type textarea "Week"
type input "3.34"
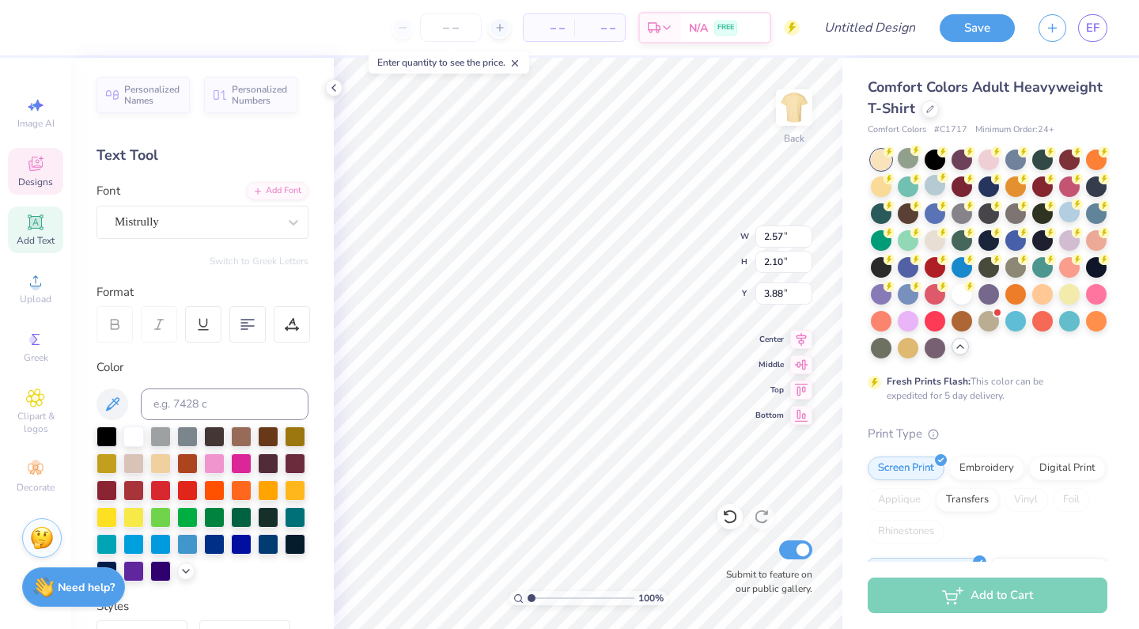
type input "2.73"
type input "3.25"
type input "2.52"
type input "1.88"
type input "4.88"
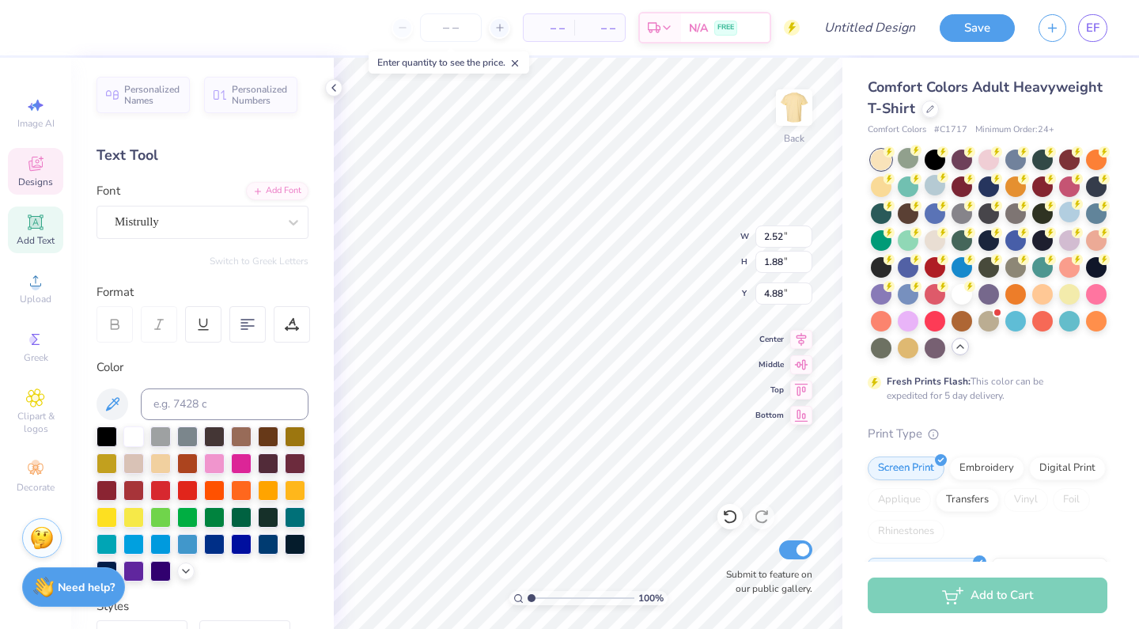
type input "3.21"
type input "2.39"
type input "4.37"
type input "4.70"
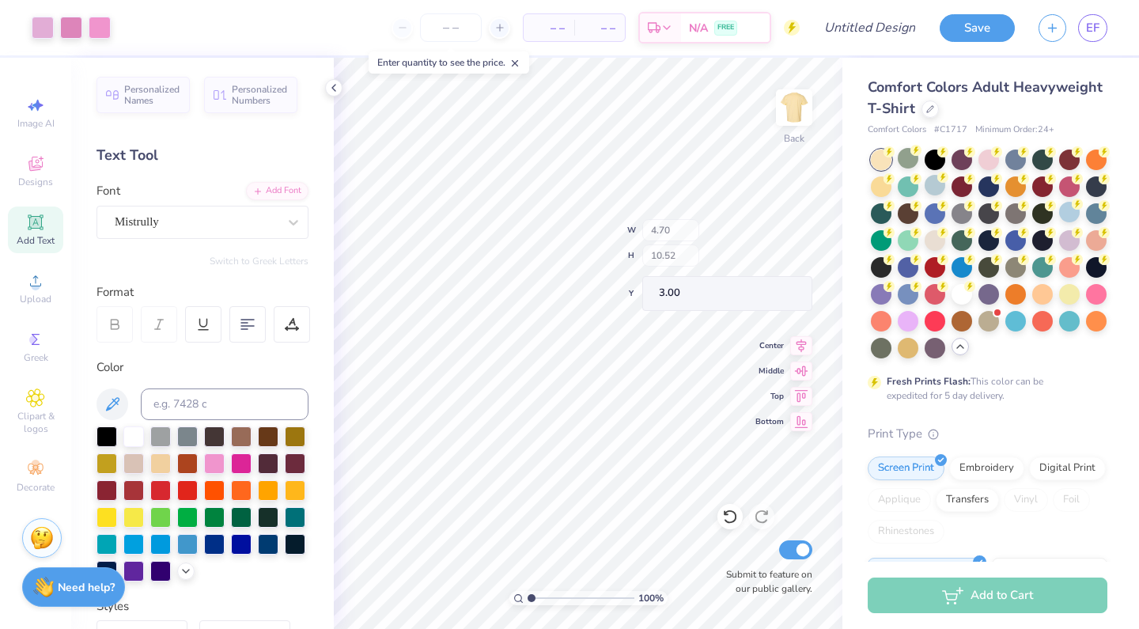
type input "10.52"
type input "3.00"
type input "8.83"
type textarea "r"
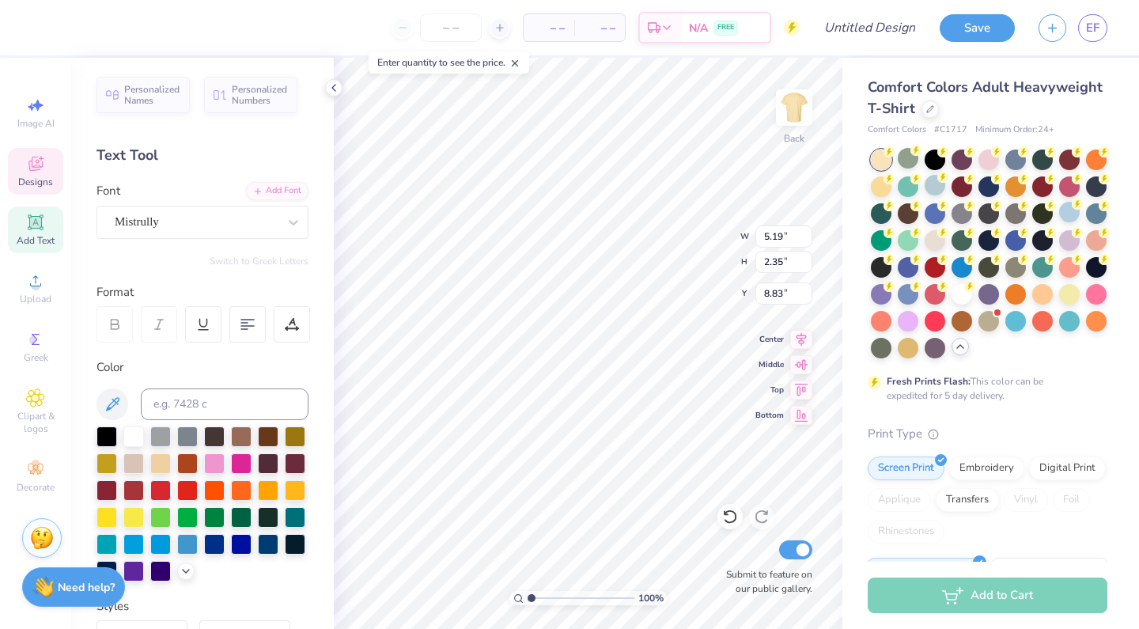
type textarea "brentwoodgirls cotillion"
type input "8.23"
type textarea "brentwood girls cotillion"
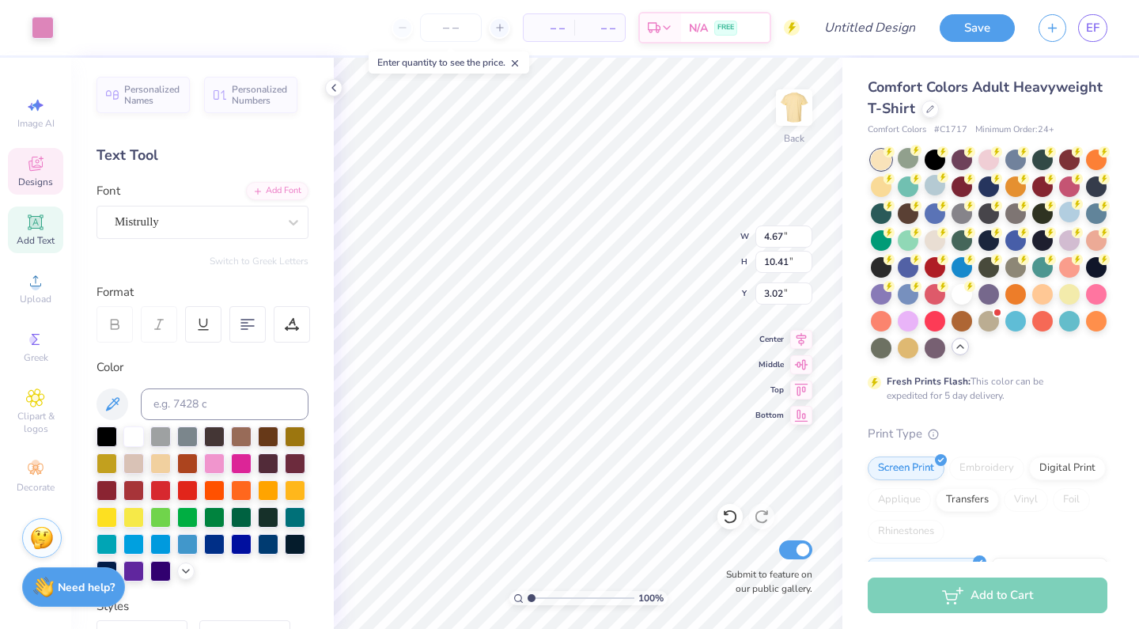
type input "12.73"
type input "2.64"
type input "8.89"
click at [729, 511] on icon at bounding box center [730, 517] width 16 height 16
click at [735, 514] on icon at bounding box center [729, 517] width 13 height 14
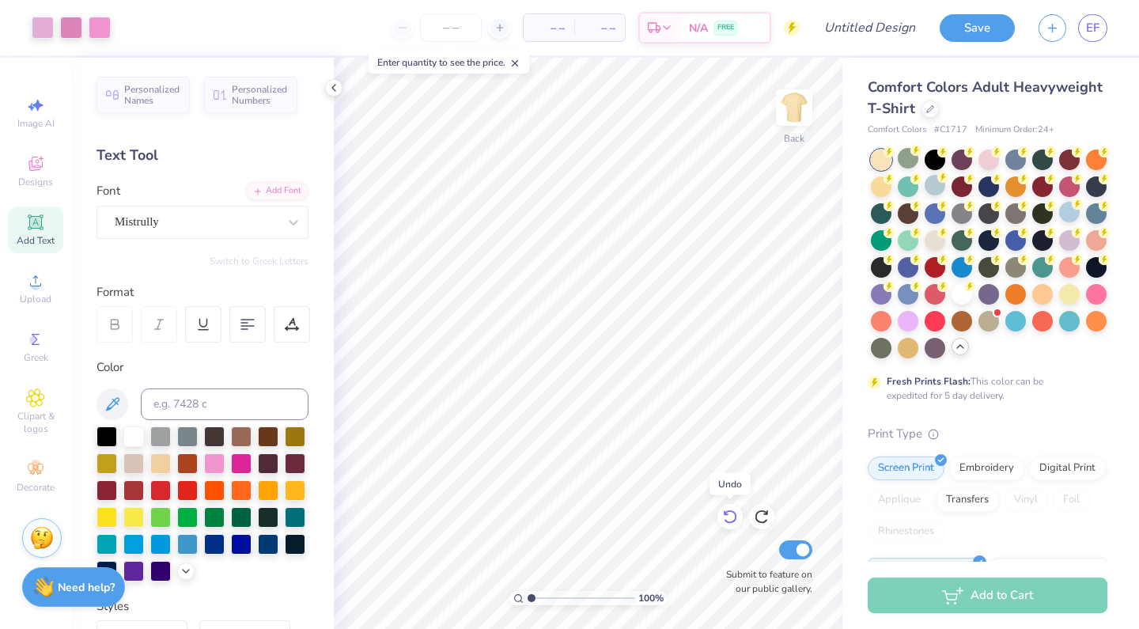
click at [735, 514] on icon at bounding box center [729, 517] width 13 height 14
click at [732, 514] on icon at bounding box center [730, 517] width 16 height 16
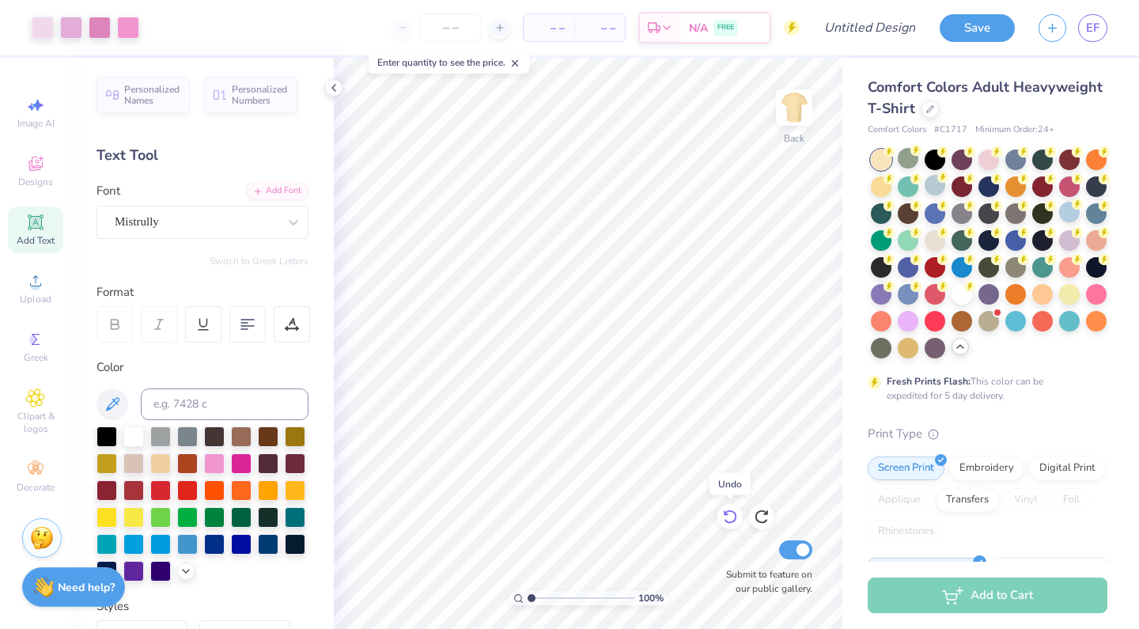
click at [732, 514] on icon at bounding box center [730, 517] width 16 height 16
click at [764, 522] on icon at bounding box center [761, 517] width 13 height 14
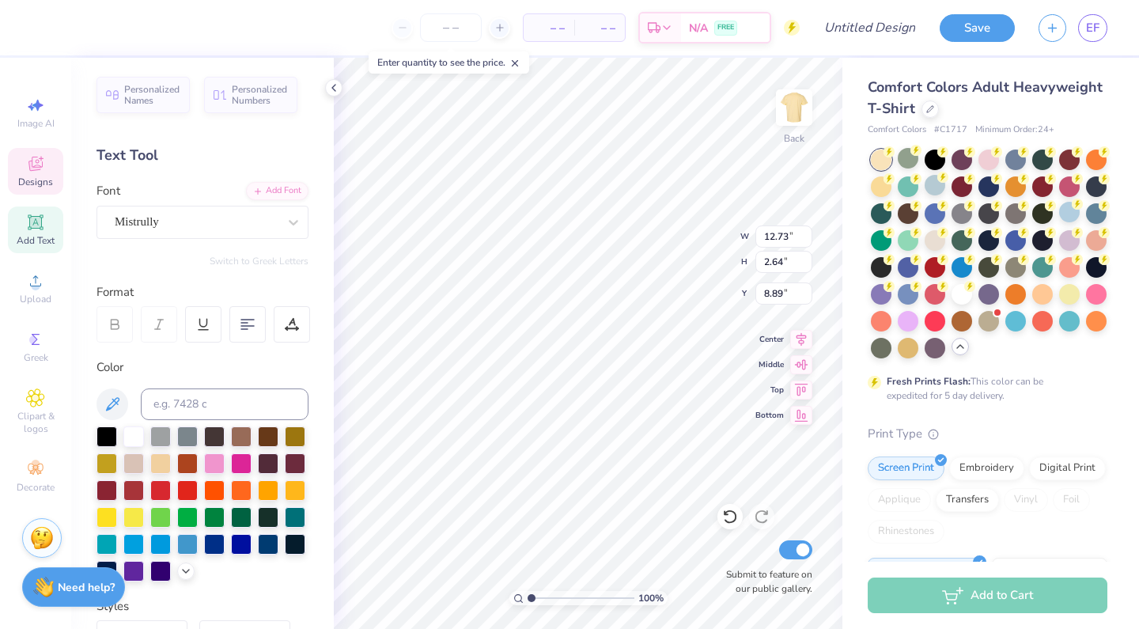
type input "8.86"
type input "1.84"
type input "9.44"
click at [45, 33] on div at bounding box center [43, 26] width 22 height 22
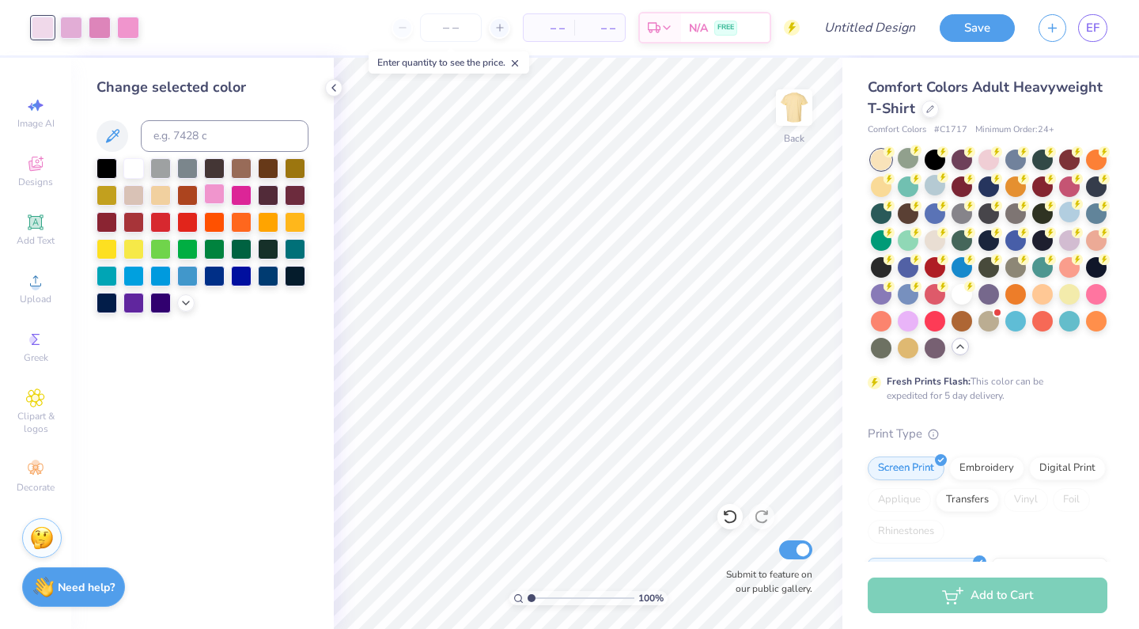
click at [220, 198] on div at bounding box center [214, 194] width 21 height 21
click at [181, 303] on icon at bounding box center [186, 301] width 13 height 13
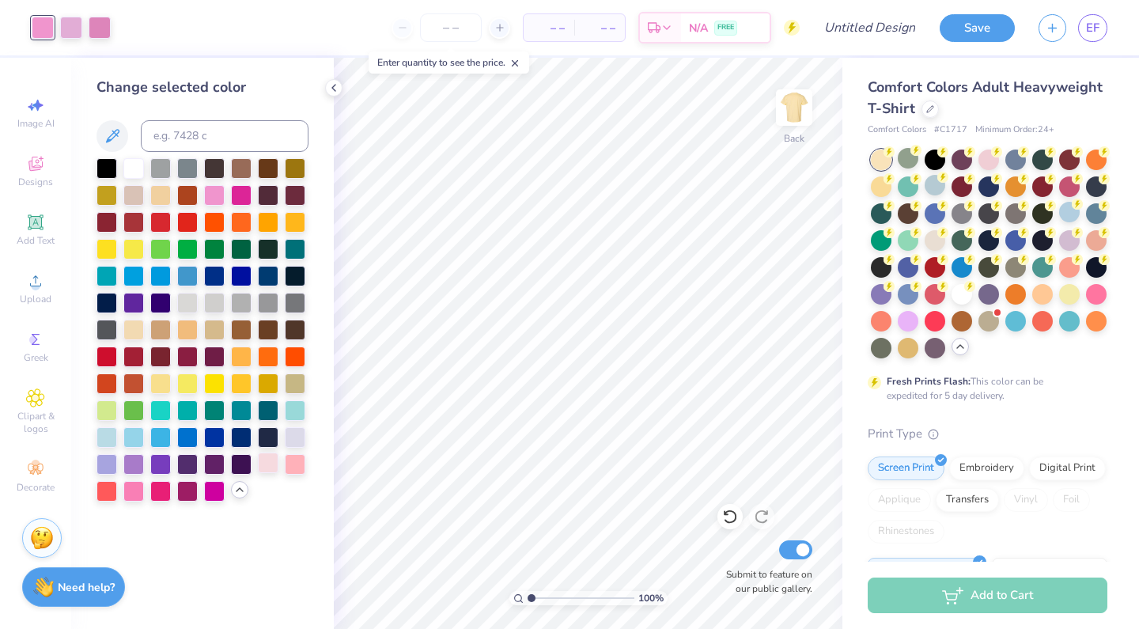
click at [261, 466] on div at bounding box center [268, 463] width 21 height 21
click at [302, 468] on div at bounding box center [295, 463] width 21 height 21
click at [239, 490] on icon at bounding box center [239, 489] width 13 height 13
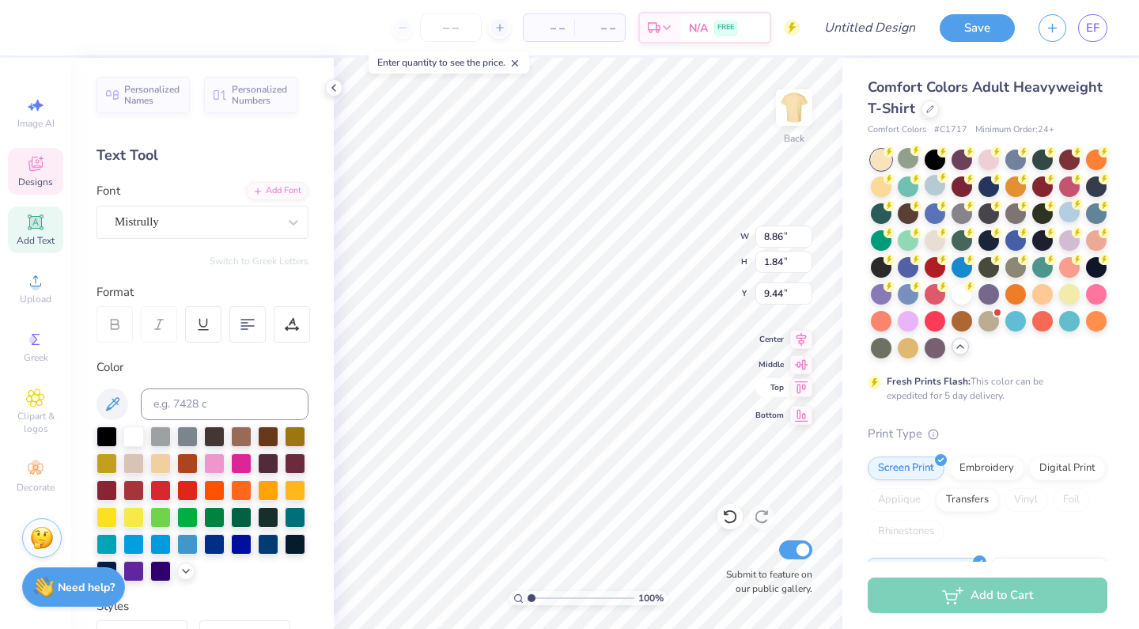
click at [790, 385] on icon at bounding box center [801, 387] width 22 height 19
click at [733, 523] on icon at bounding box center [730, 517] width 16 height 16
type input "9.44"
click at [237, 461] on div at bounding box center [241, 462] width 21 height 21
type input "3.34"
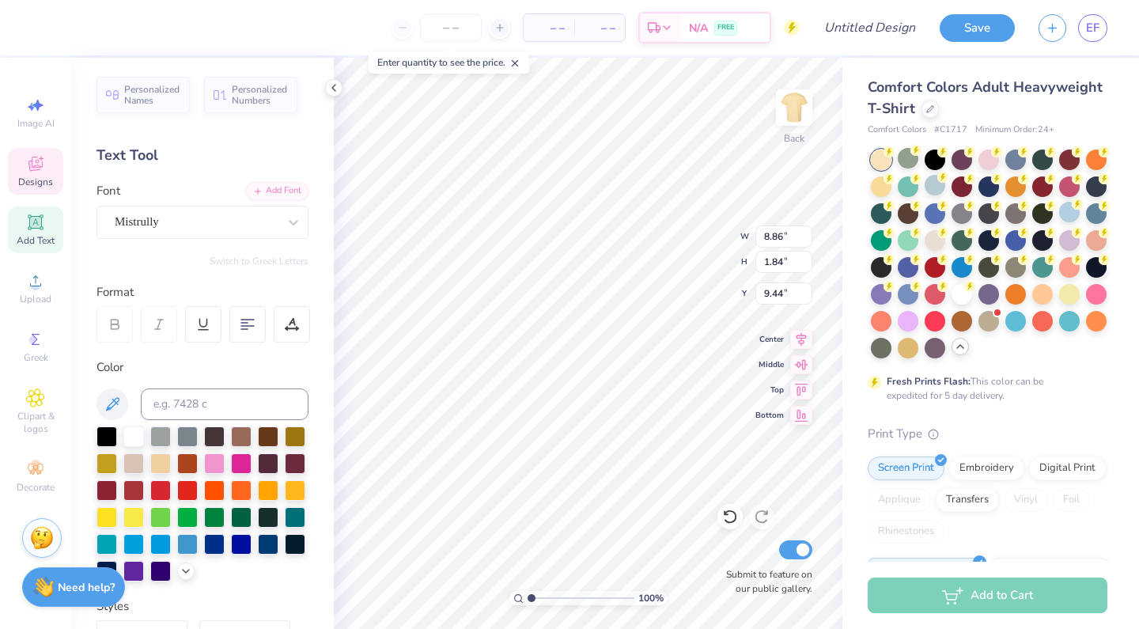
type input "2.73"
type input "3.25"
click at [238, 467] on div at bounding box center [241, 462] width 21 height 21
type input "3.21"
type input "2.39"
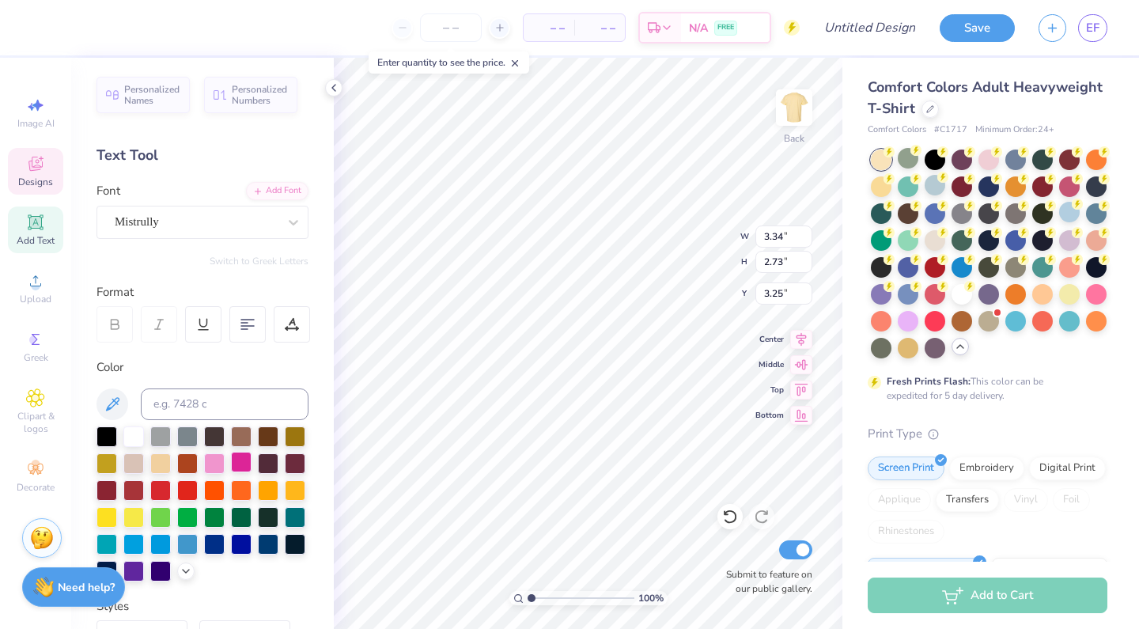
type input "4.37"
click at [243, 461] on div at bounding box center [241, 462] width 21 height 21
type input "3.22"
type input "1.45"
type input "13.83"
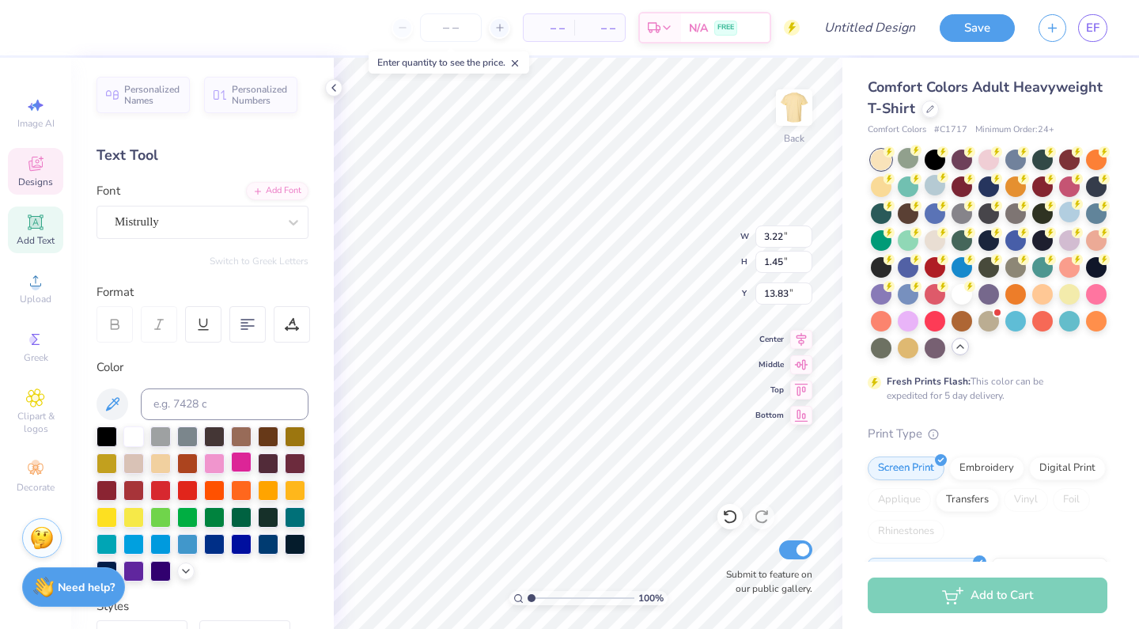
click at [241, 459] on div at bounding box center [241, 462] width 21 height 21
type input "4.87"
type input "3.64"
type input "3.34"
type input "2.73"
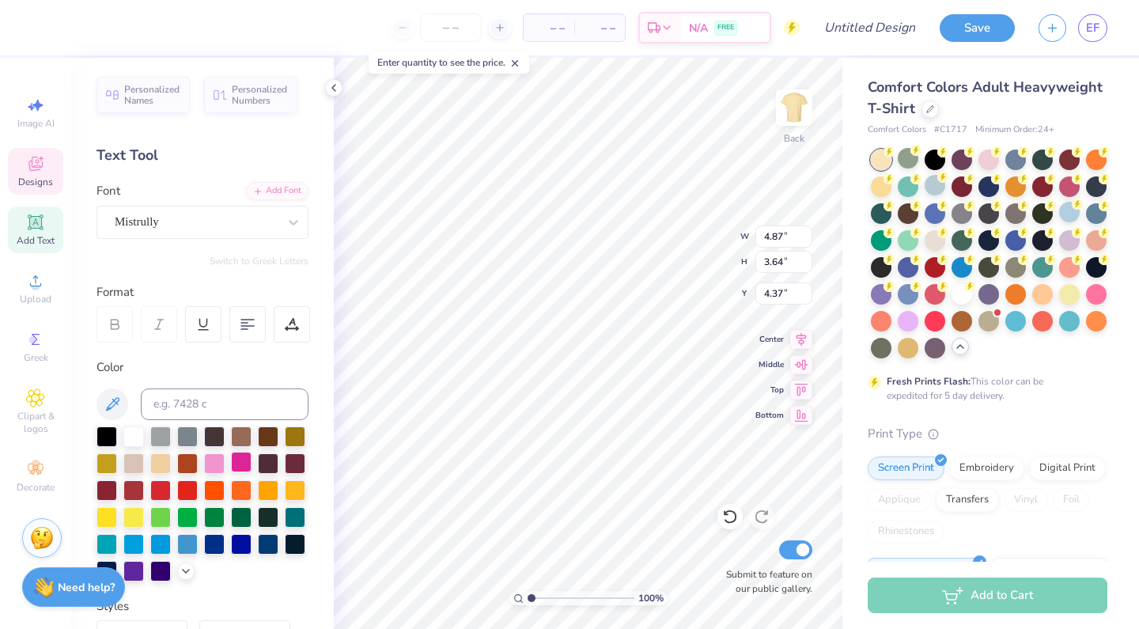
type input "3.25"
type input "4.51"
type input "3.68"
type input "2.21"
type input "2.17"
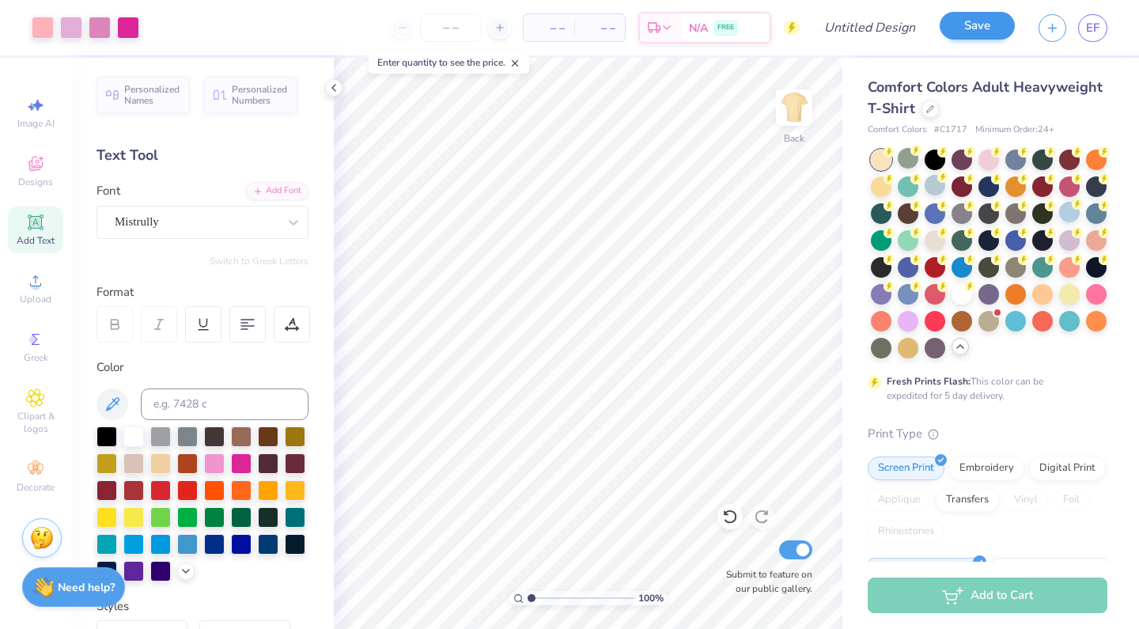
click at [960, 27] on button "Save" at bounding box center [977, 26] width 75 height 28
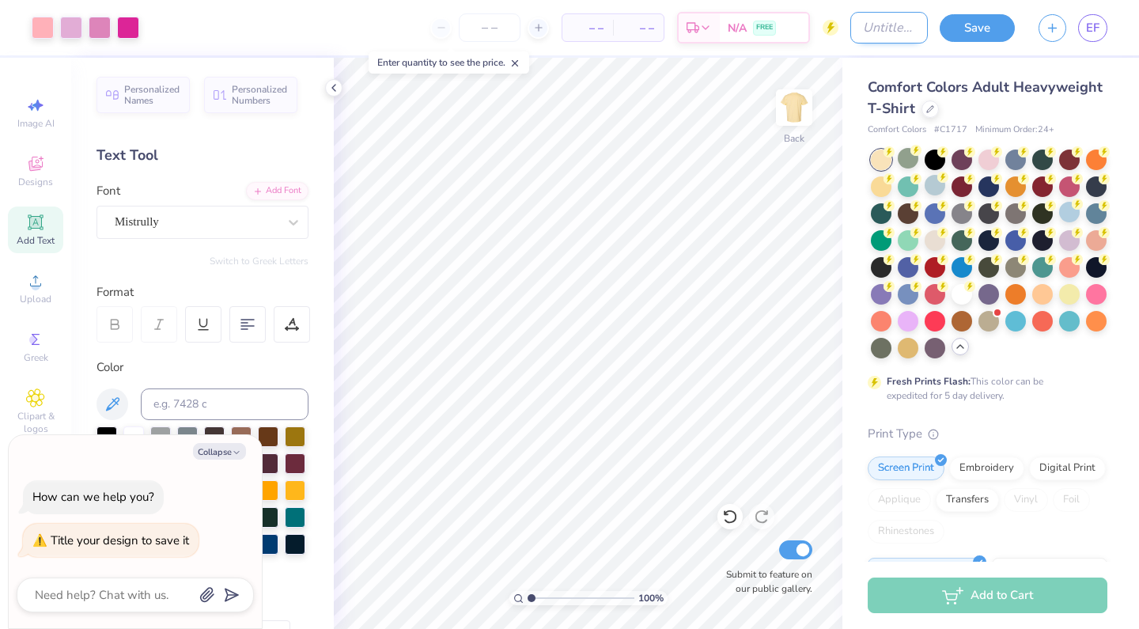
type textarea "x"
click at [881, 32] on input "Design Title" at bounding box center [890, 28] width 78 height 32
type input "h"
type textarea "x"
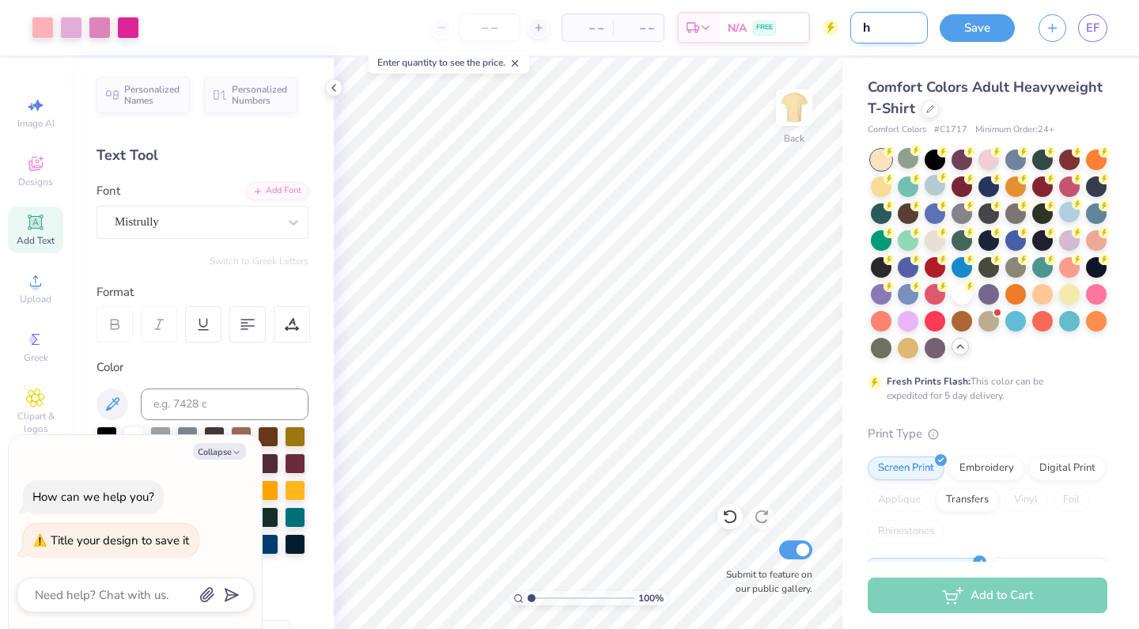
type input "hi"
type textarea "x"
type input "hi"
click at [996, 18] on button "Save" at bounding box center [977, 26] width 75 height 28
click at [1059, 19] on icon "button" at bounding box center [1052, 25] width 13 height 13
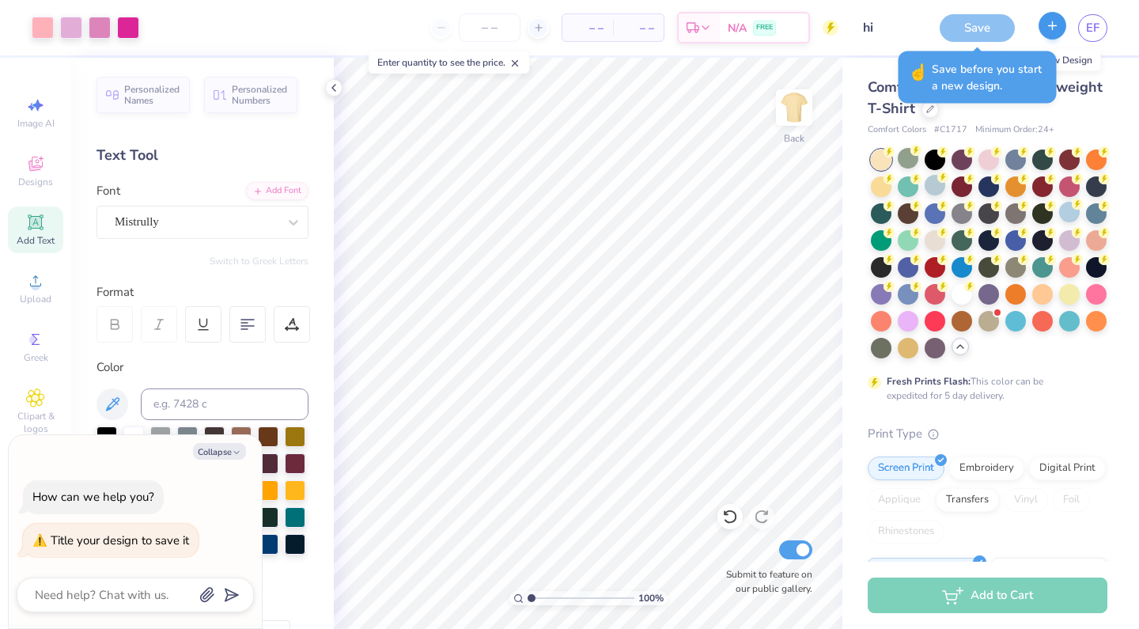
click at [1059, 19] on icon "button" at bounding box center [1052, 25] width 13 height 13
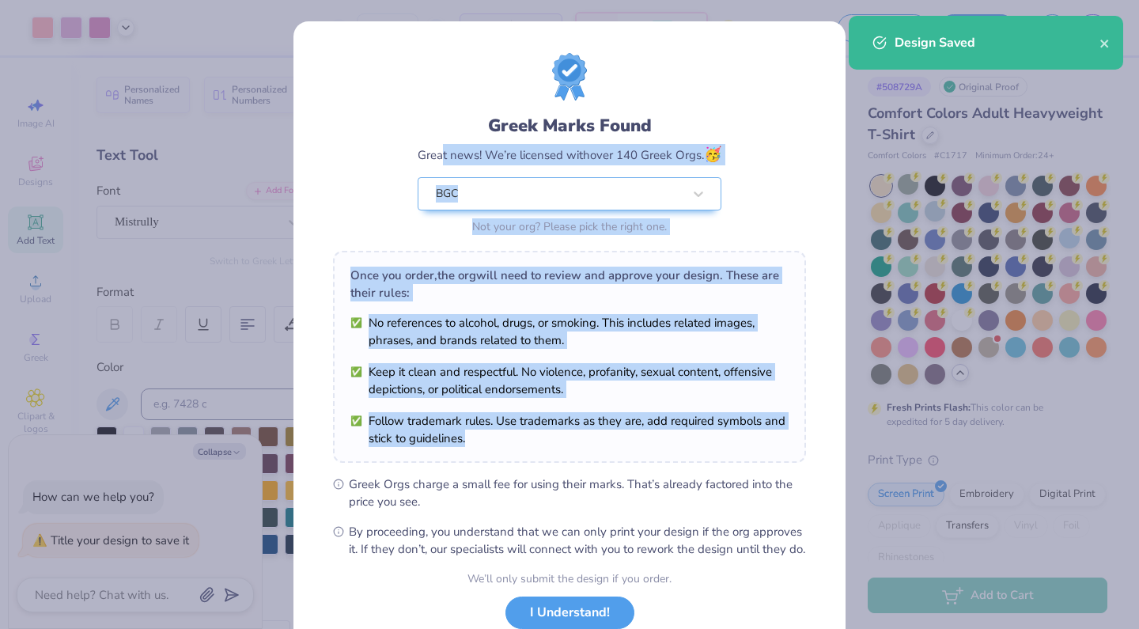
click at [768, 453] on div "Greek Marks Found Great news! We’re licensed with over 140 Greek Orgs. 🥳 BGC No…" at bounding box center [569, 305] width 473 height 505
click at [577, 625] on button "I Understand!" at bounding box center [570, 609] width 129 height 32
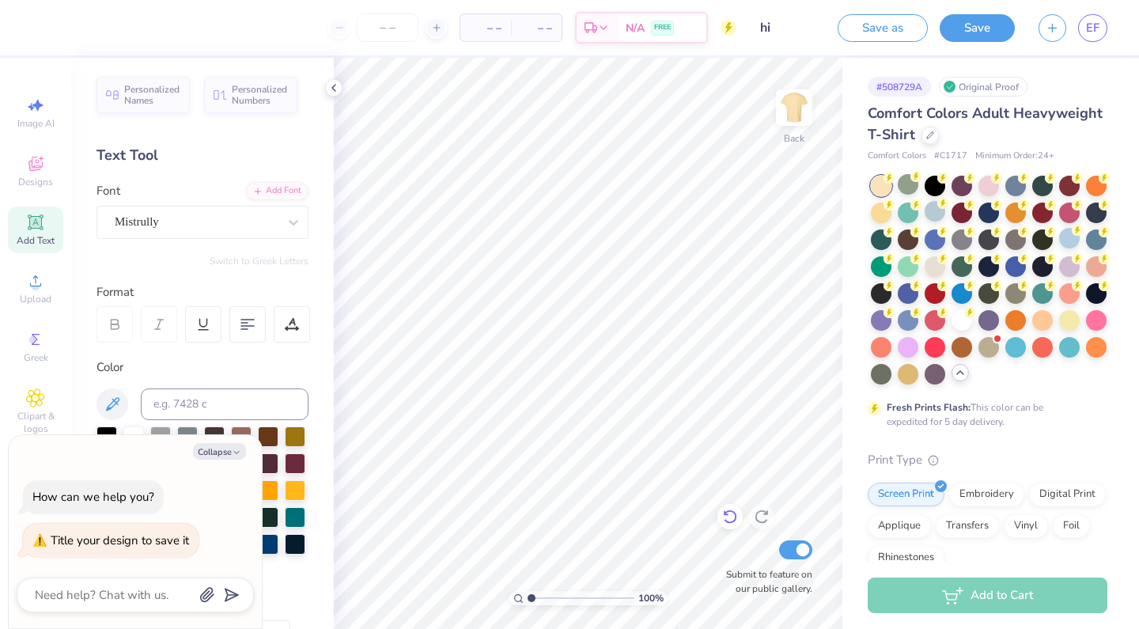
click at [729, 514] on icon at bounding box center [730, 517] width 16 height 16
click at [1060, 25] on button "button" at bounding box center [1053, 26] width 28 height 28
click at [1047, 22] on icon "button" at bounding box center [1052, 25] width 13 height 13
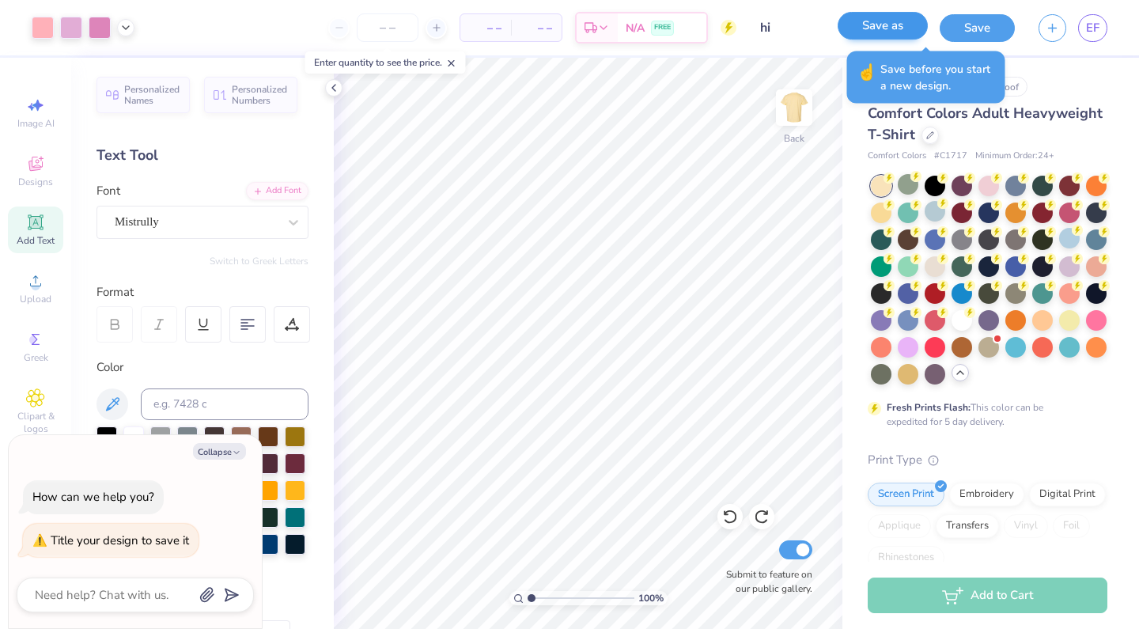
click at [867, 39] on button "Save as" at bounding box center [883, 26] width 90 height 28
click at [959, 29] on div "Save" at bounding box center [977, 28] width 75 height 28
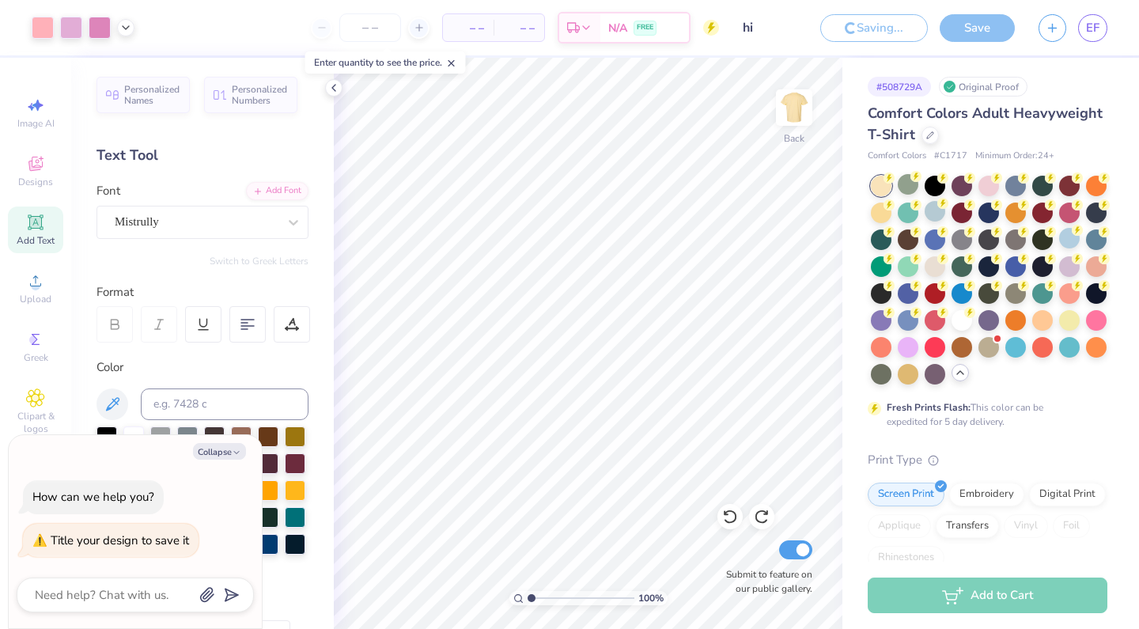
type textarea "x"
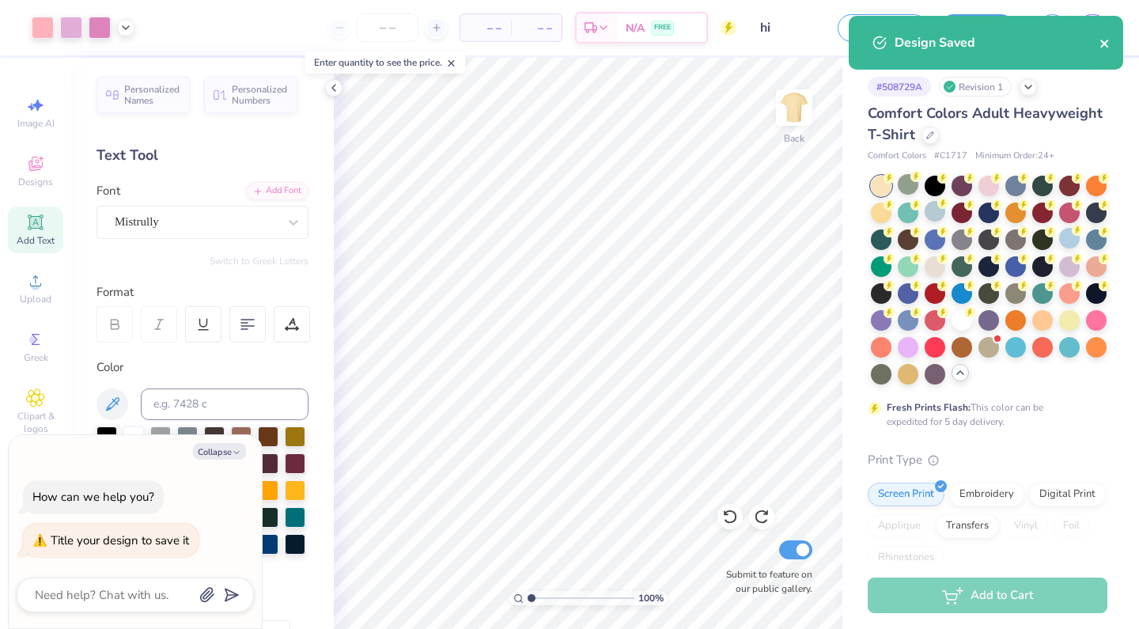
click at [1109, 44] on icon "close" at bounding box center [1105, 43] width 11 height 13
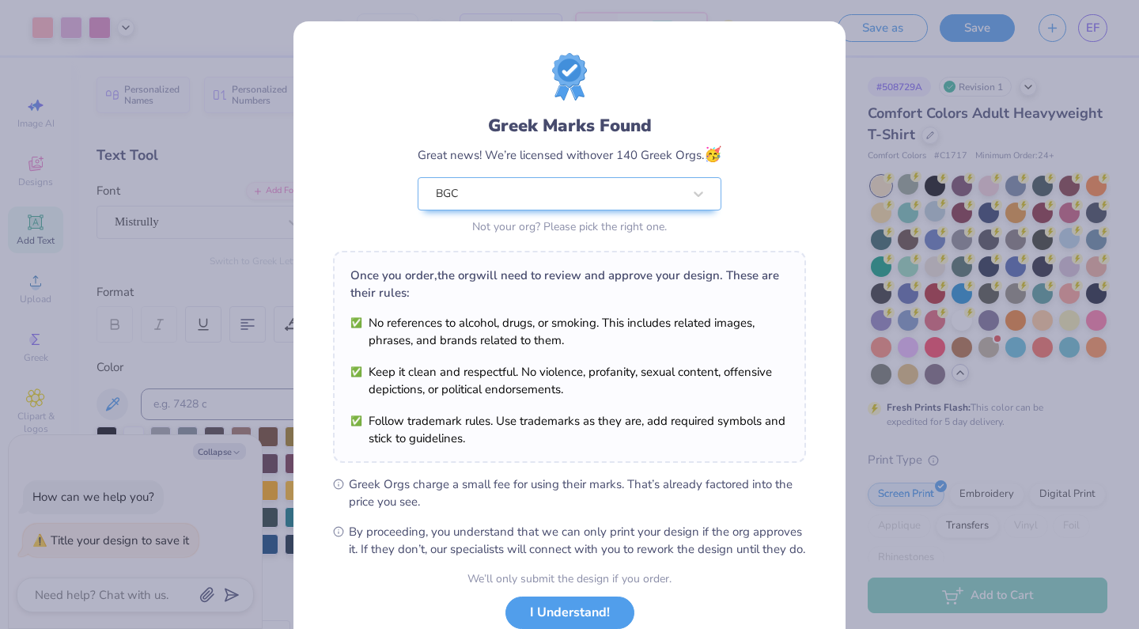
click at [1054, 19] on div "Design Saved" at bounding box center [986, 16] width 281 height 6
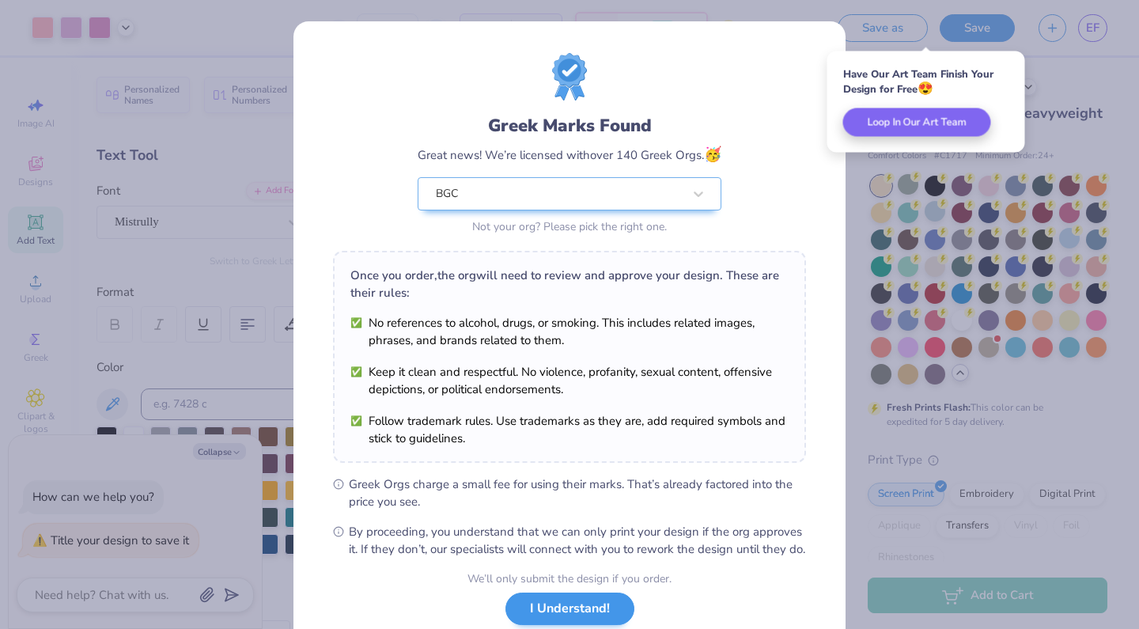
click at [526, 621] on button "I Understand!" at bounding box center [570, 609] width 129 height 32
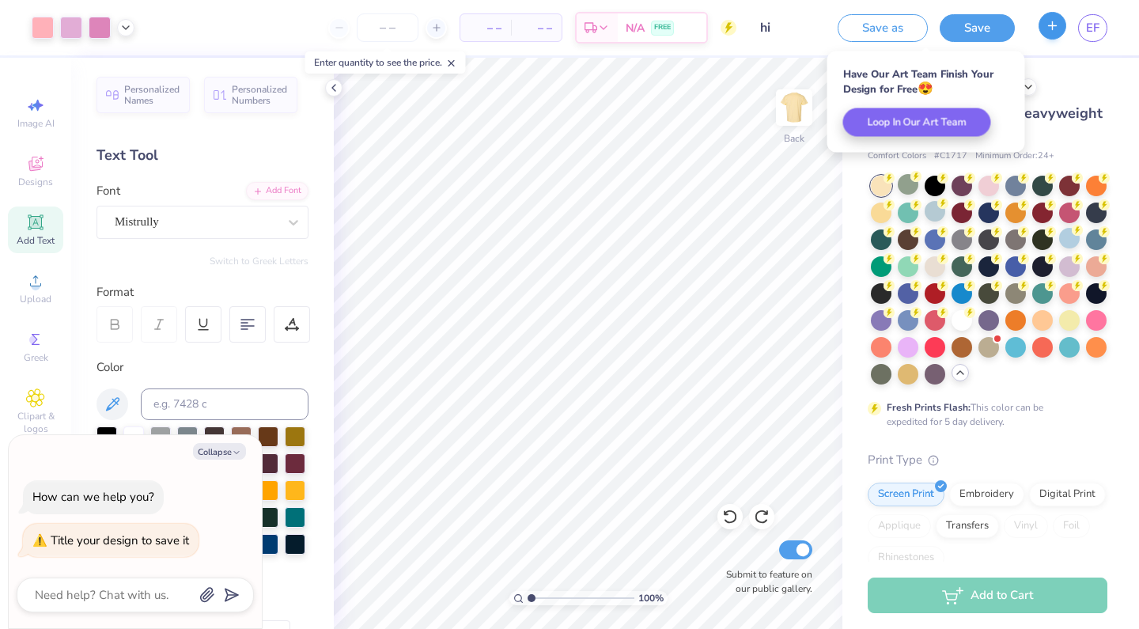
click at [1053, 29] on line "button" at bounding box center [1053, 25] width 0 height 8
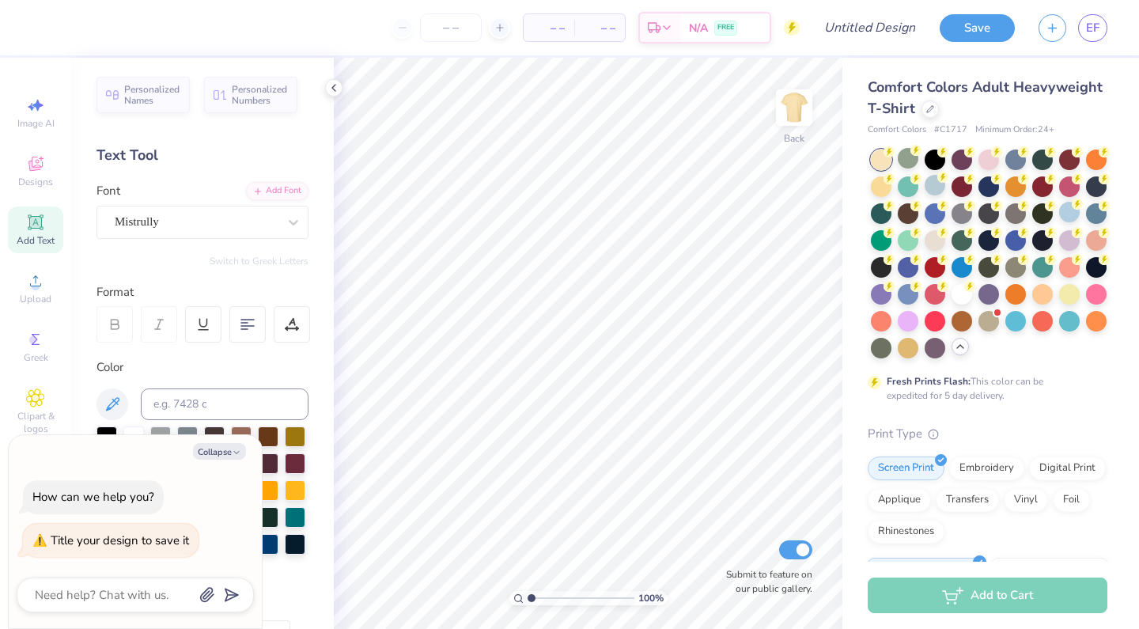
click at [2, 183] on div "Image AI Designs Add Text Upload Greek Clipart & logos Decorate" at bounding box center [35, 343] width 71 height 571
click at [17, 182] on div "Designs" at bounding box center [35, 171] width 55 height 47
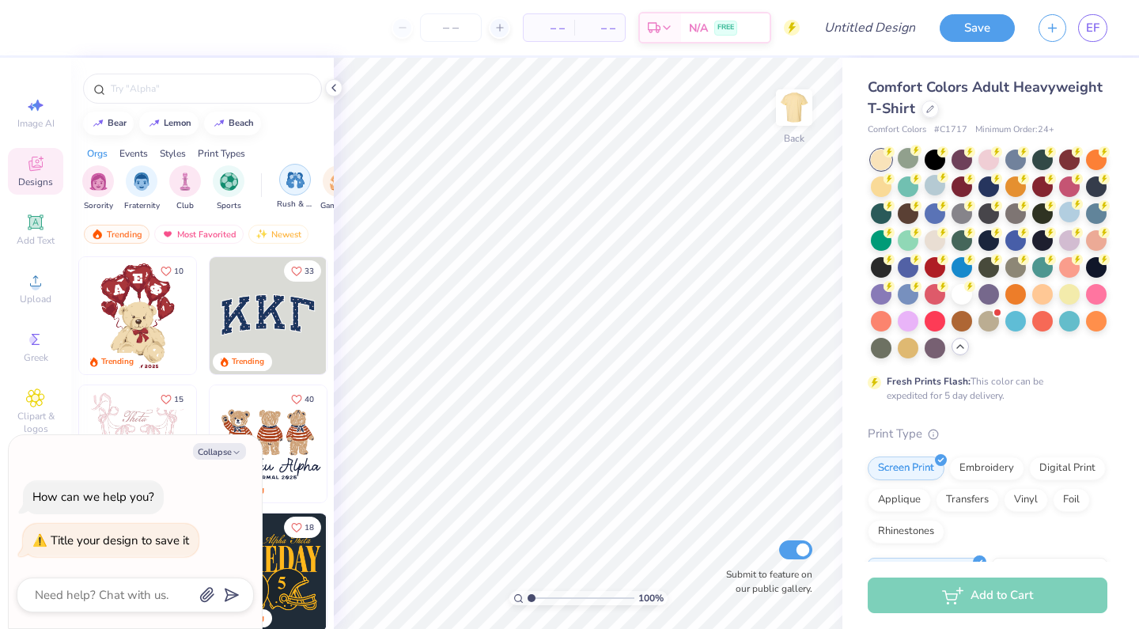
click at [300, 169] on div "filter for Rush & Bid" at bounding box center [295, 180] width 32 height 32
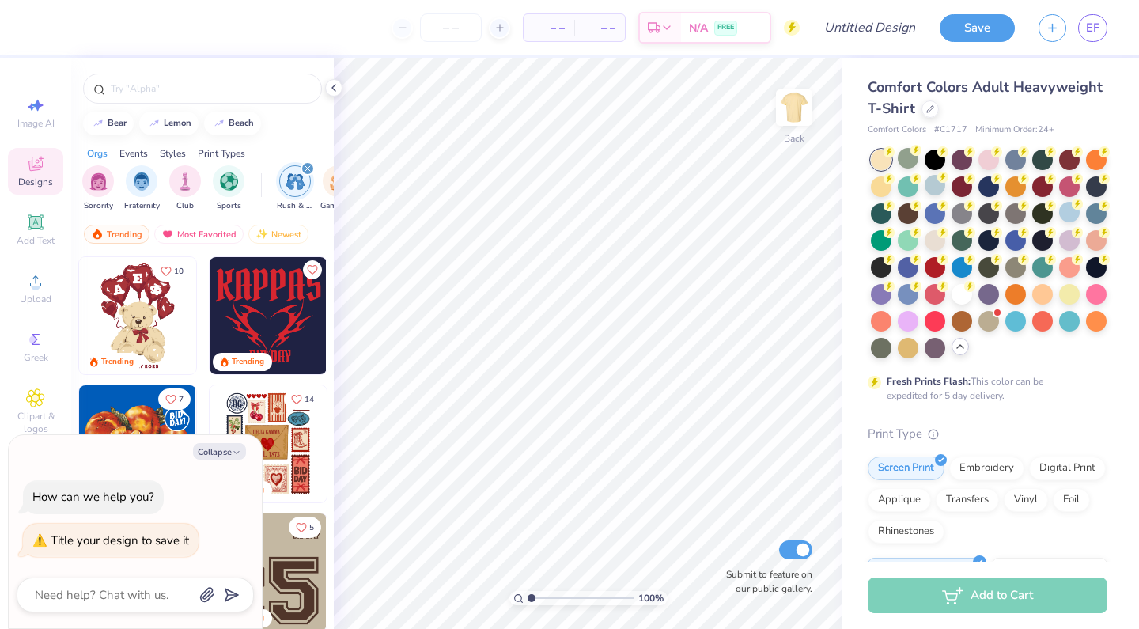
click at [230, 438] on div "Collapse How can we help you? Title your design to save it" at bounding box center [135, 531] width 253 height 193
click at [229, 454] on button "Collapse" at bounding box center [219, 451] width 53 height 17
type textarea "x"
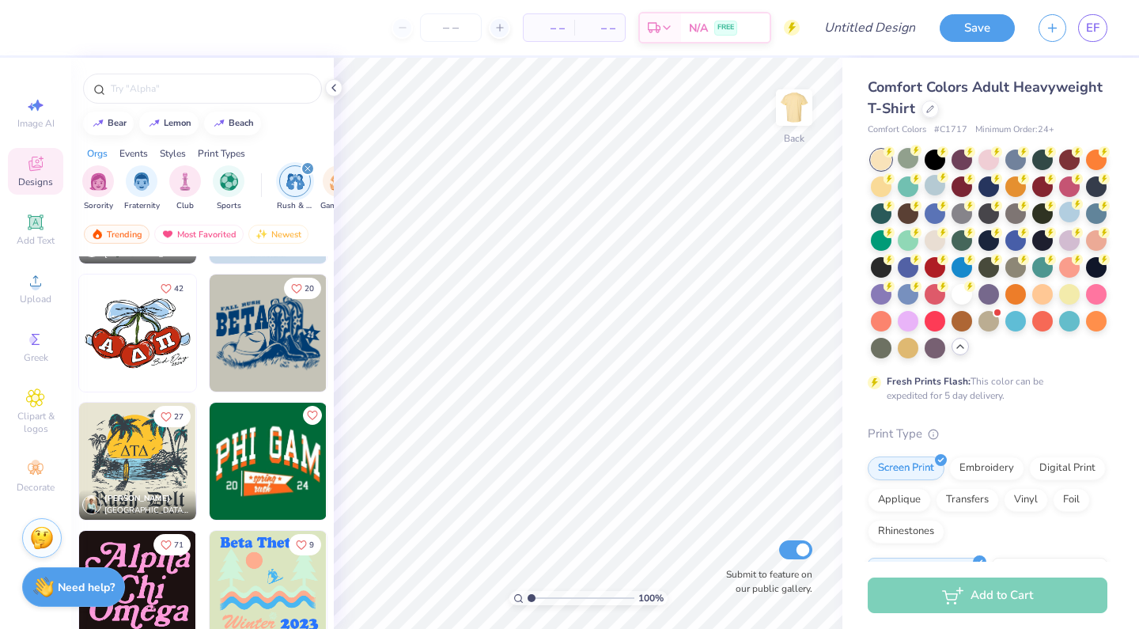
scroll to position [4985, 0]
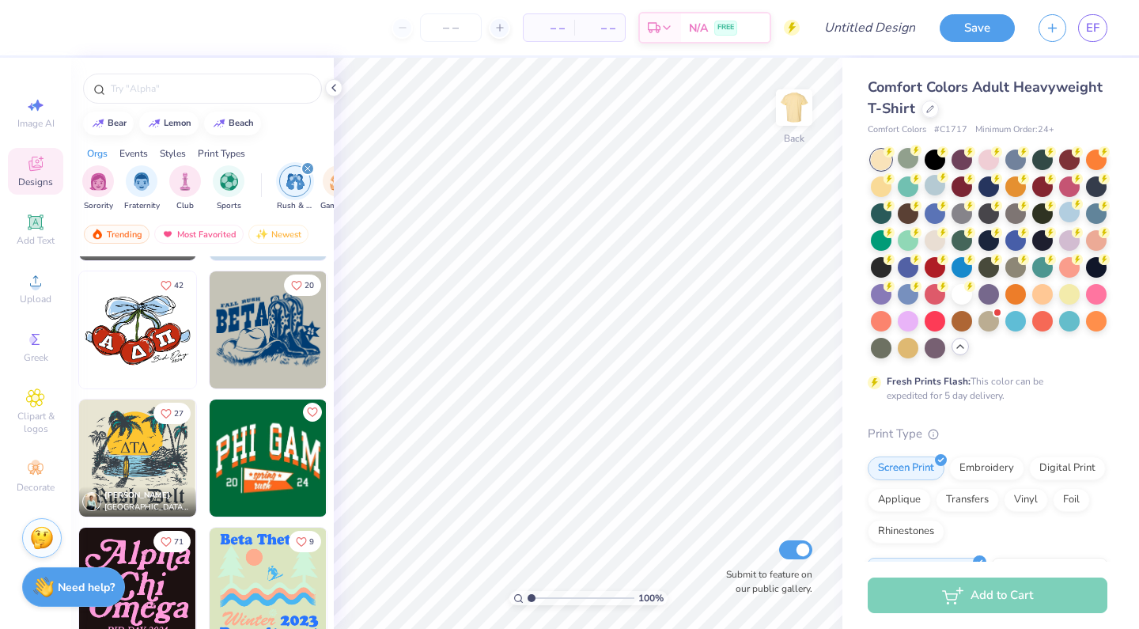
click at [278, 328] on img at bounding box center [268, 329] width 117 height 117
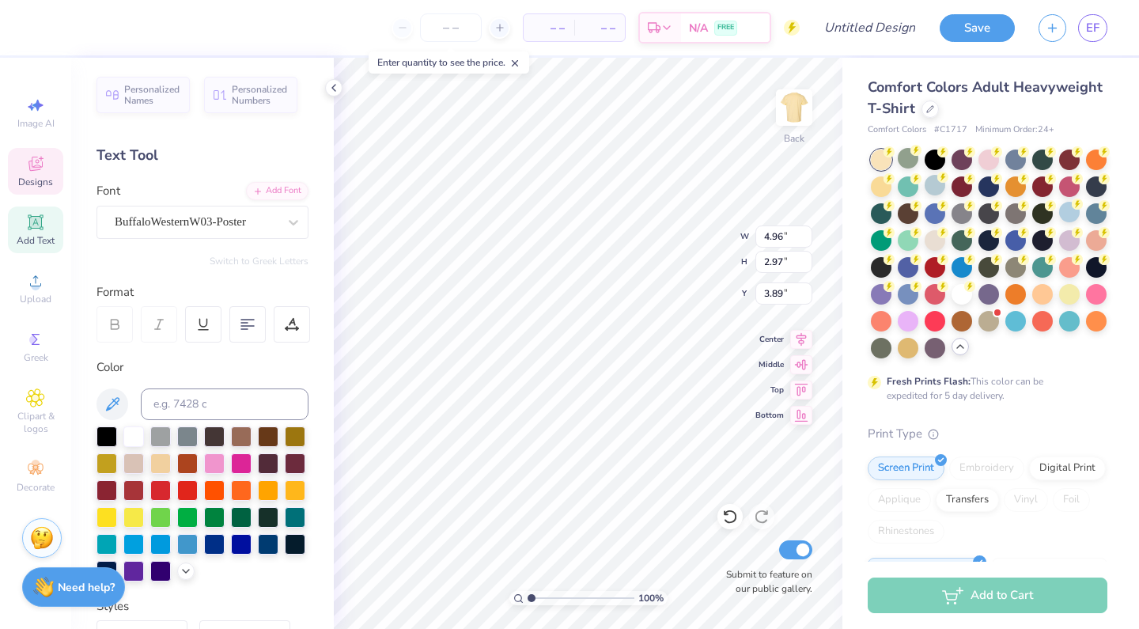
scroll to position [0, 0]
type textarea "rush week"
type input "8.27"
type input "2.41"
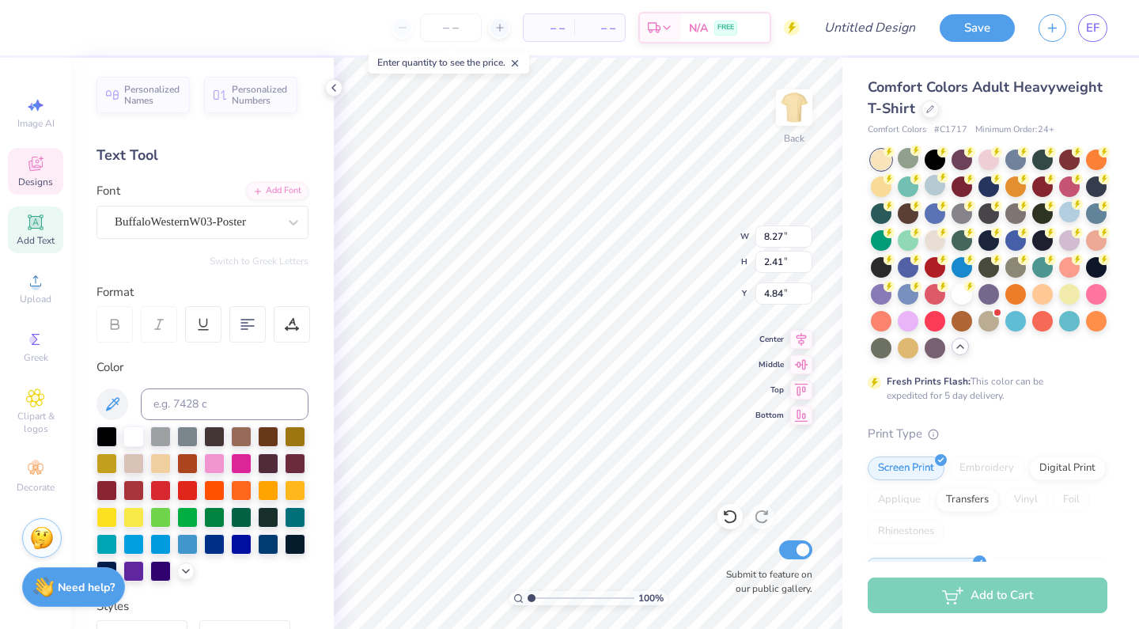
type input "4.84"
type input "6.21"
type input "1.81"
type input "5.44"
type input "6.21"
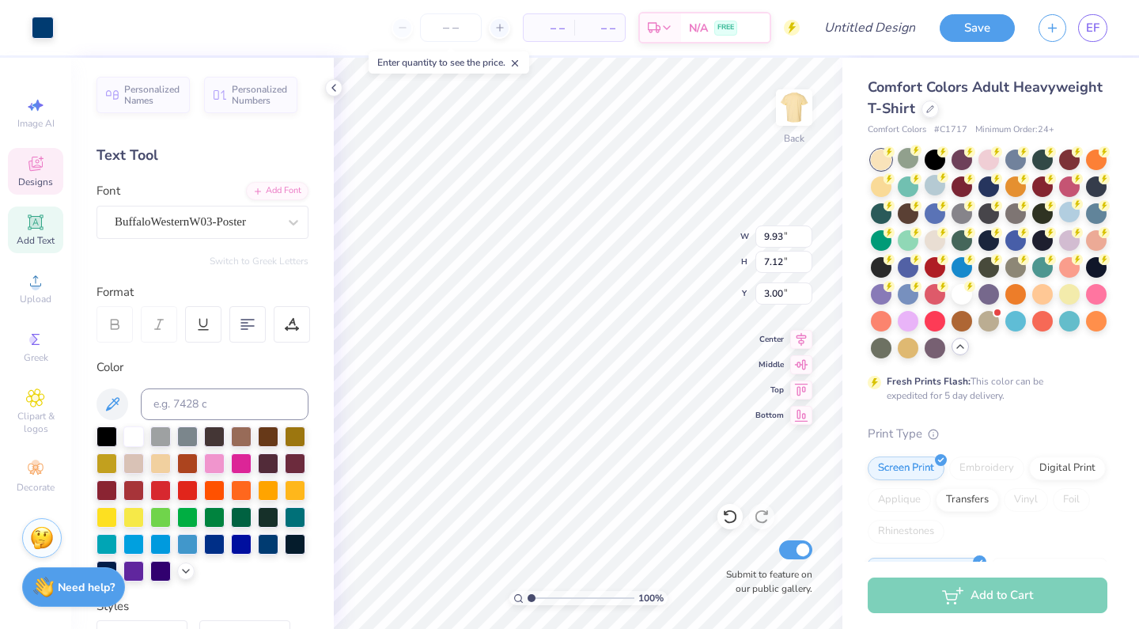
type input "1.81"
type input "4.88"
type input "3.78"
type input "0.94"
type input "3.93"
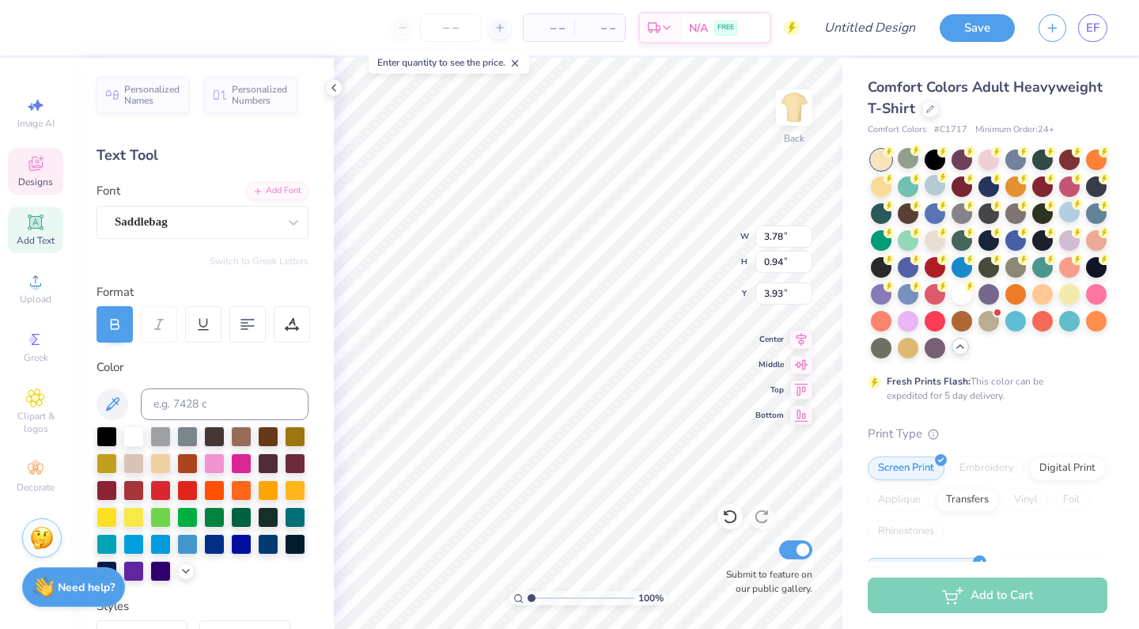
scroll to position [0, 0]
type textarea "B"
type textarea "brentwoodgirlscotillion"
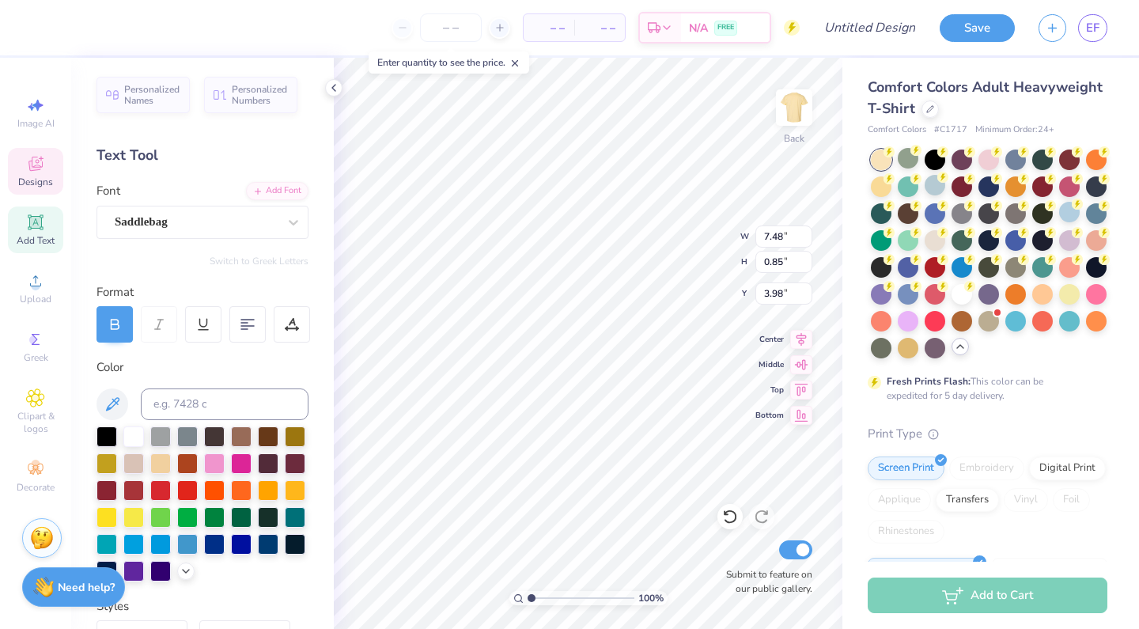
scroll to position [0, 1]
type input "6.10"
type input "0.69"
type input "4.19"
type textarea "25"
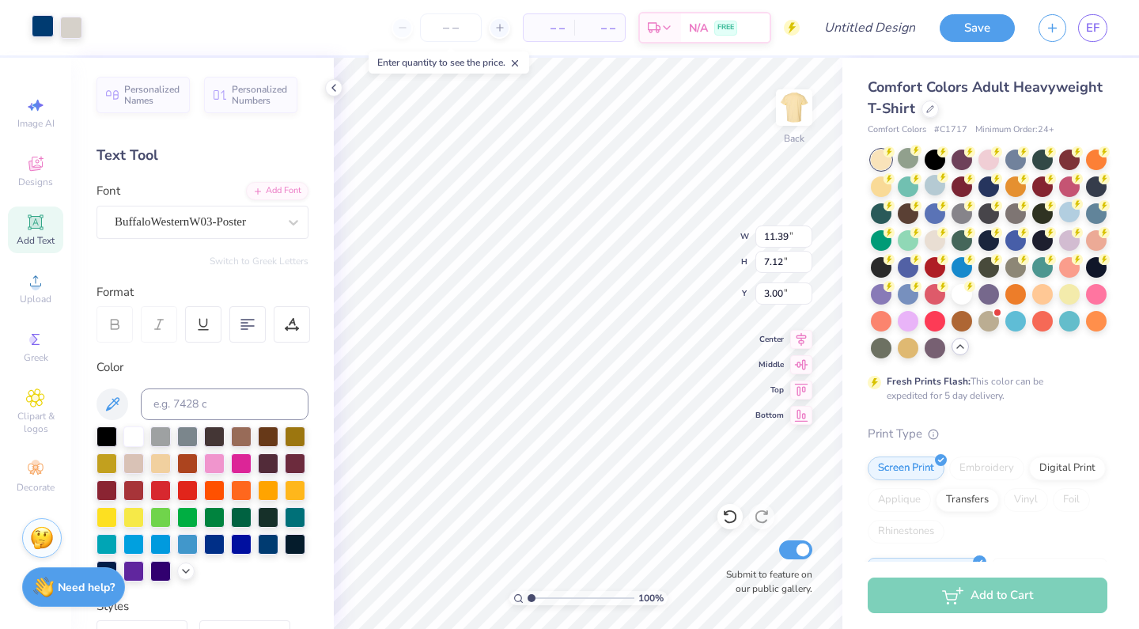
click at [41, 32] on div at bounding box center [43, 26] width 22 height 22
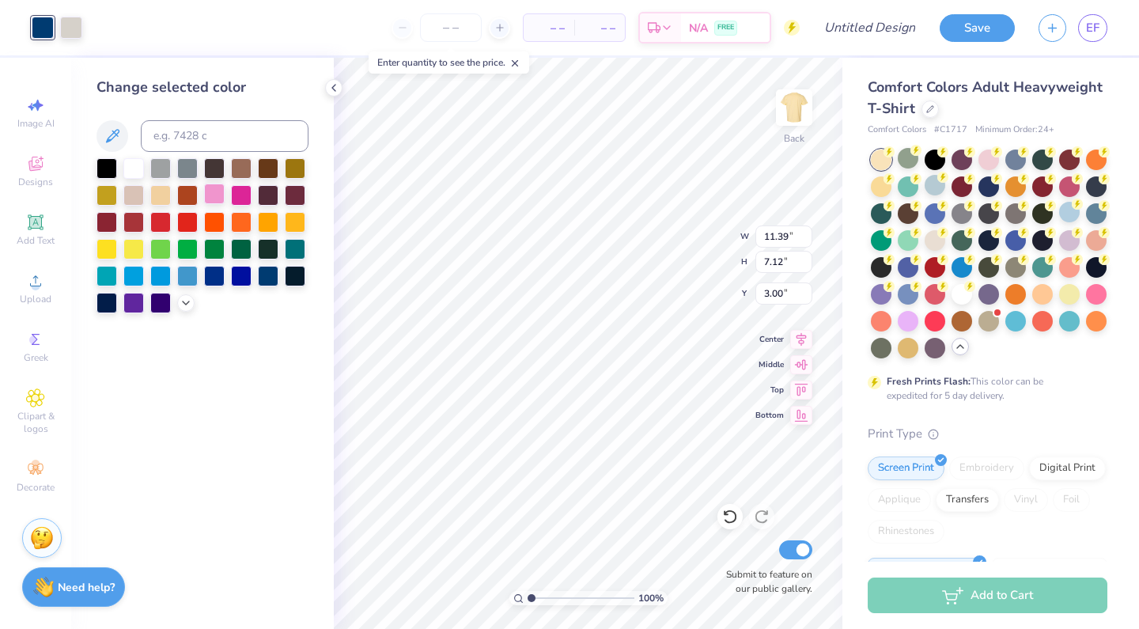
click at [216, 190] on div at bounding box center [214, 194] width 21 height 21
click at [182, 305] on icon at bounding box center [186, 301] width 13 height 13
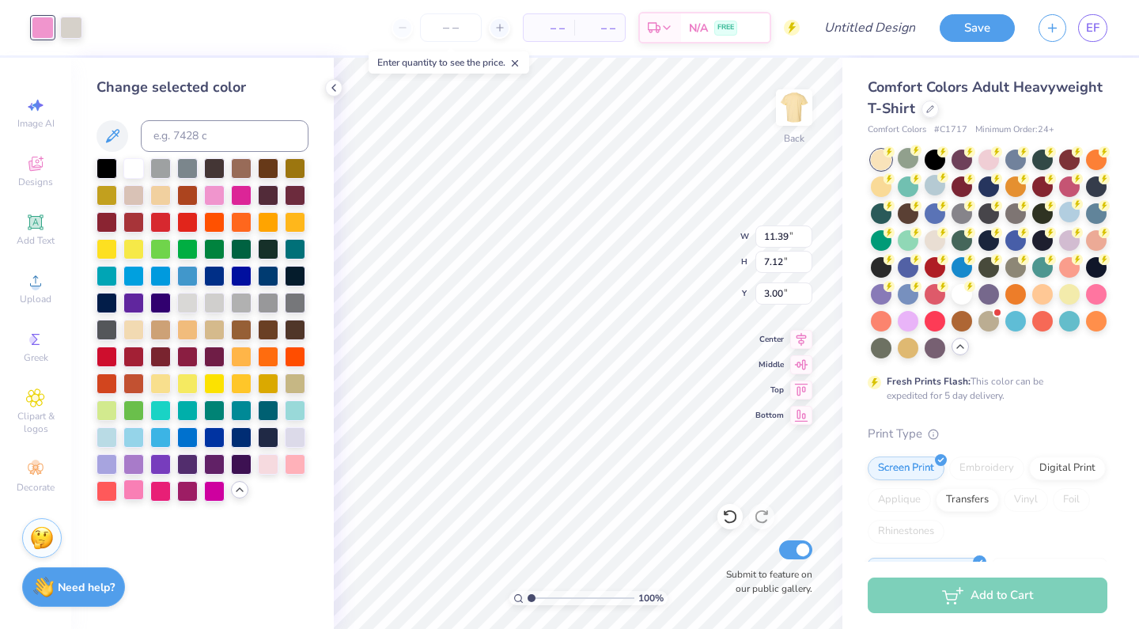
click at [139, 494] on div at bounding box center [133, 490] width 21 height 21
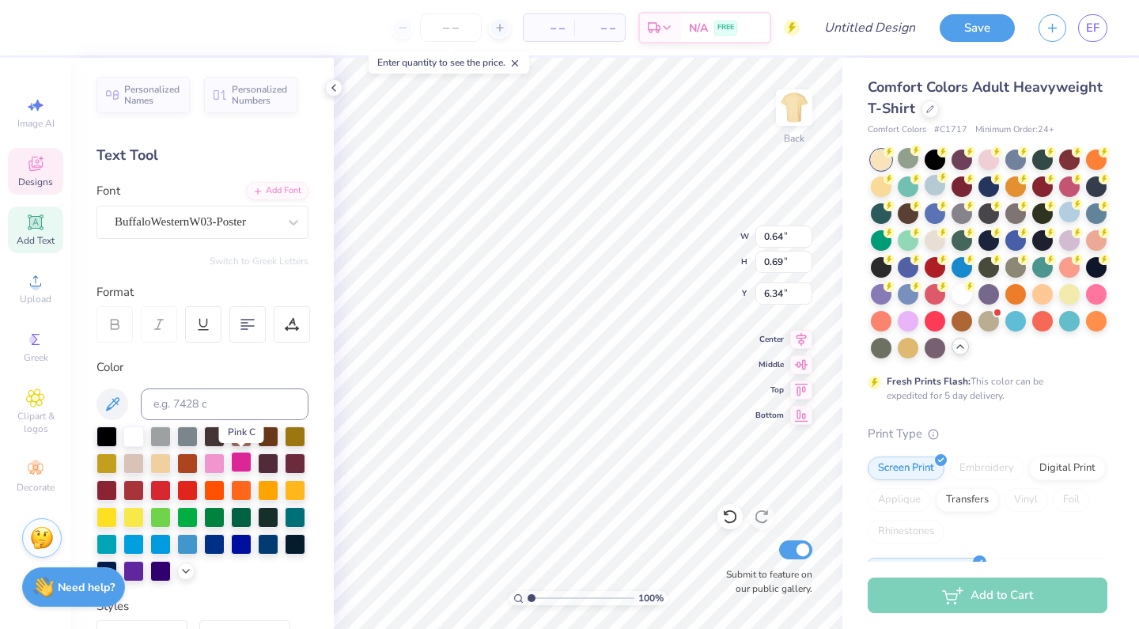
click at [241, 461] on div at bounding box center [241, 462] width 21 height 21
click at [247, 459] on div at bounding box center [241, 462] width 21 height 21
click at [183, 574] on icon at bounding box center [186, 569] width 13 height 13
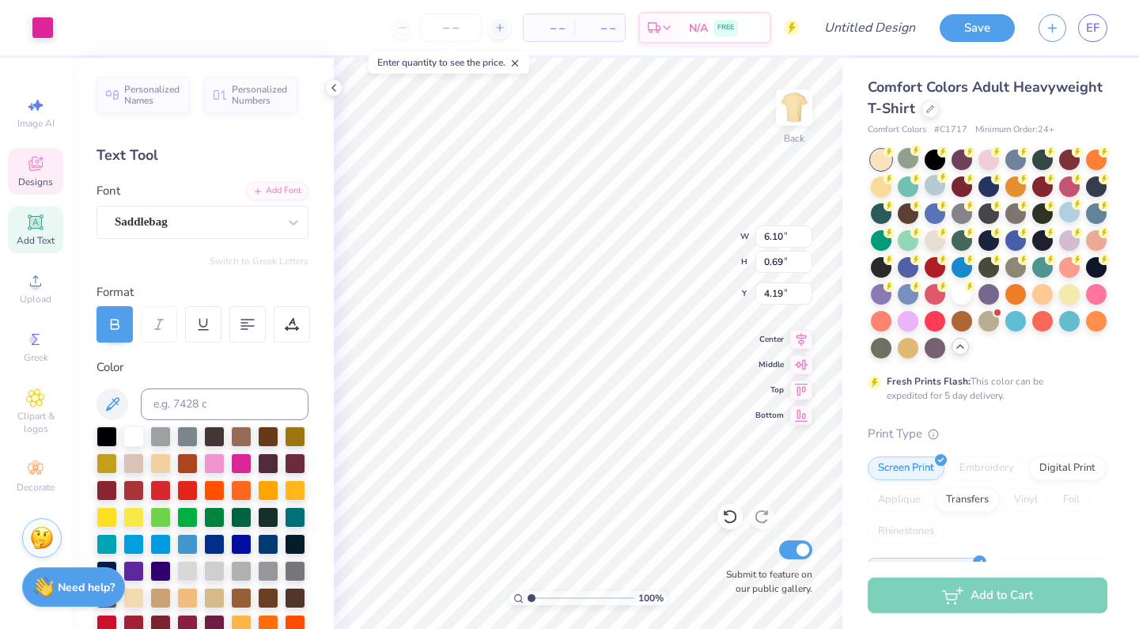
type input "6.10"
type input "0.69"
type input "4.19"
type input "6.09"
type input "0.88"
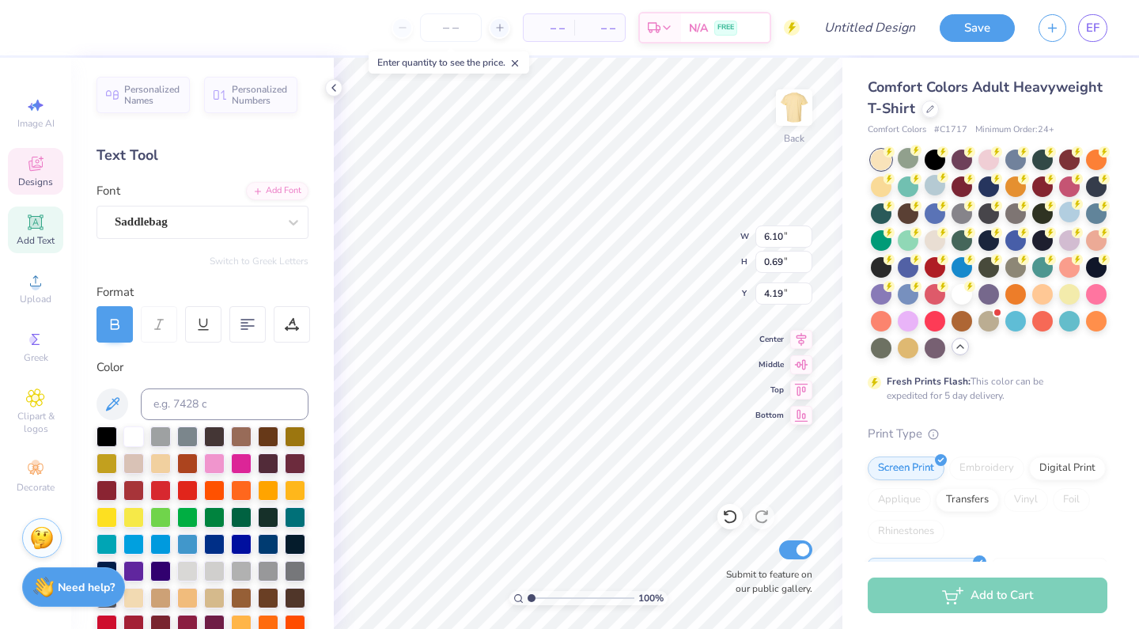
type input "4.10"
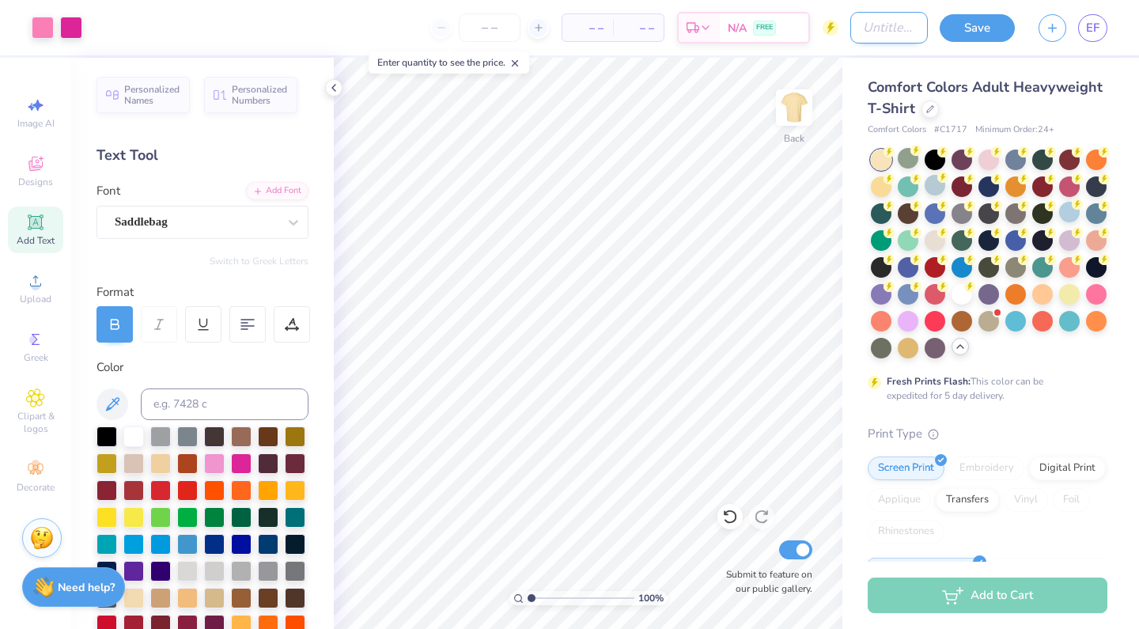
click at [862, 33] on input "Design Title" at bounding box center [890, 28] width 78 height 32
type input "bcc"
drag, startPoint x: 862, startPoint y: 33, endPoint x: 963, endPoint y: 20, distance: 101.4
click at [963, 20] on button "Save" at bounding box center [977, 26] width 75 height 28
